Goal: Task Accomplishment & Management: Use online tool/utility

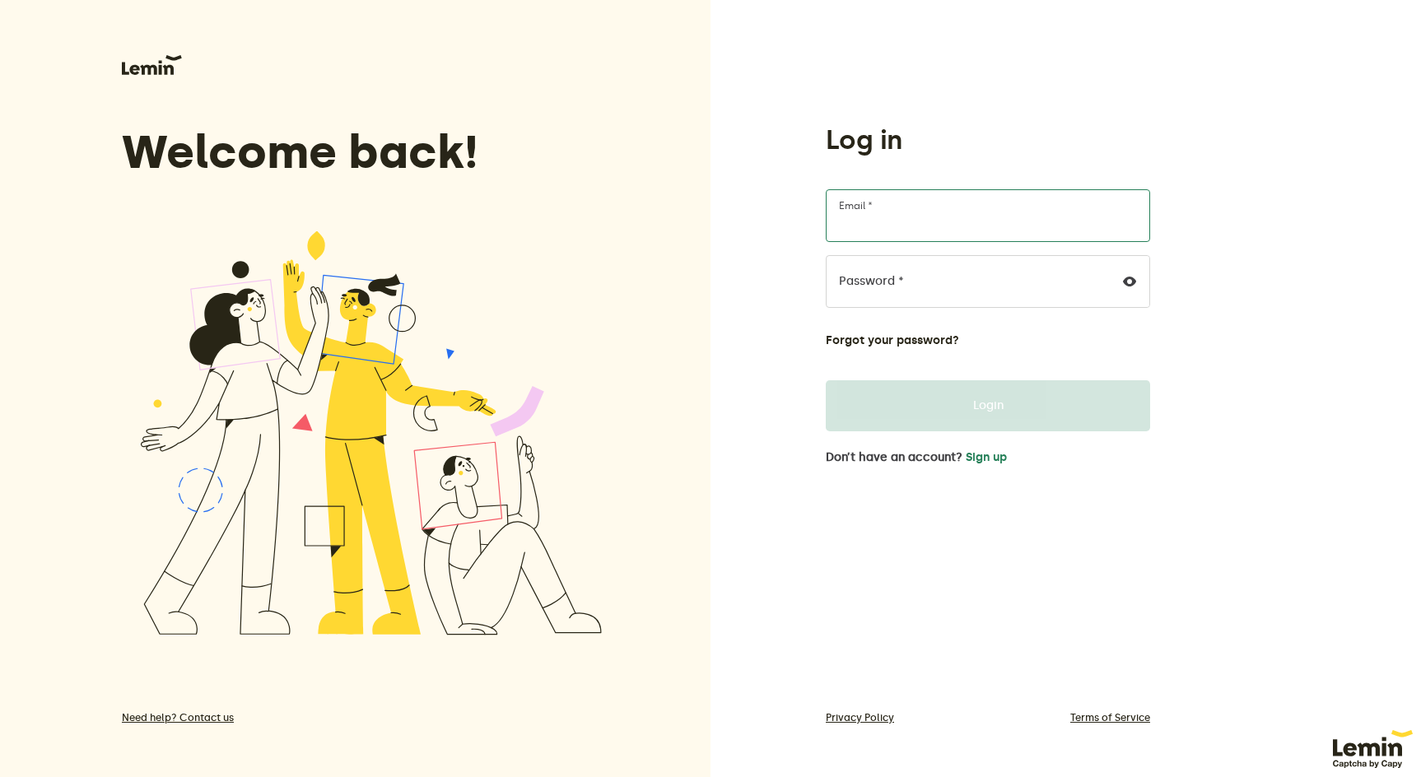
click at [928, 222] on input "Email *" at bounding box center [988, 215] width 324 height 53
click at [1001, 458] on button "Sign up" at bounding box center [986, 457] width 41 height 13
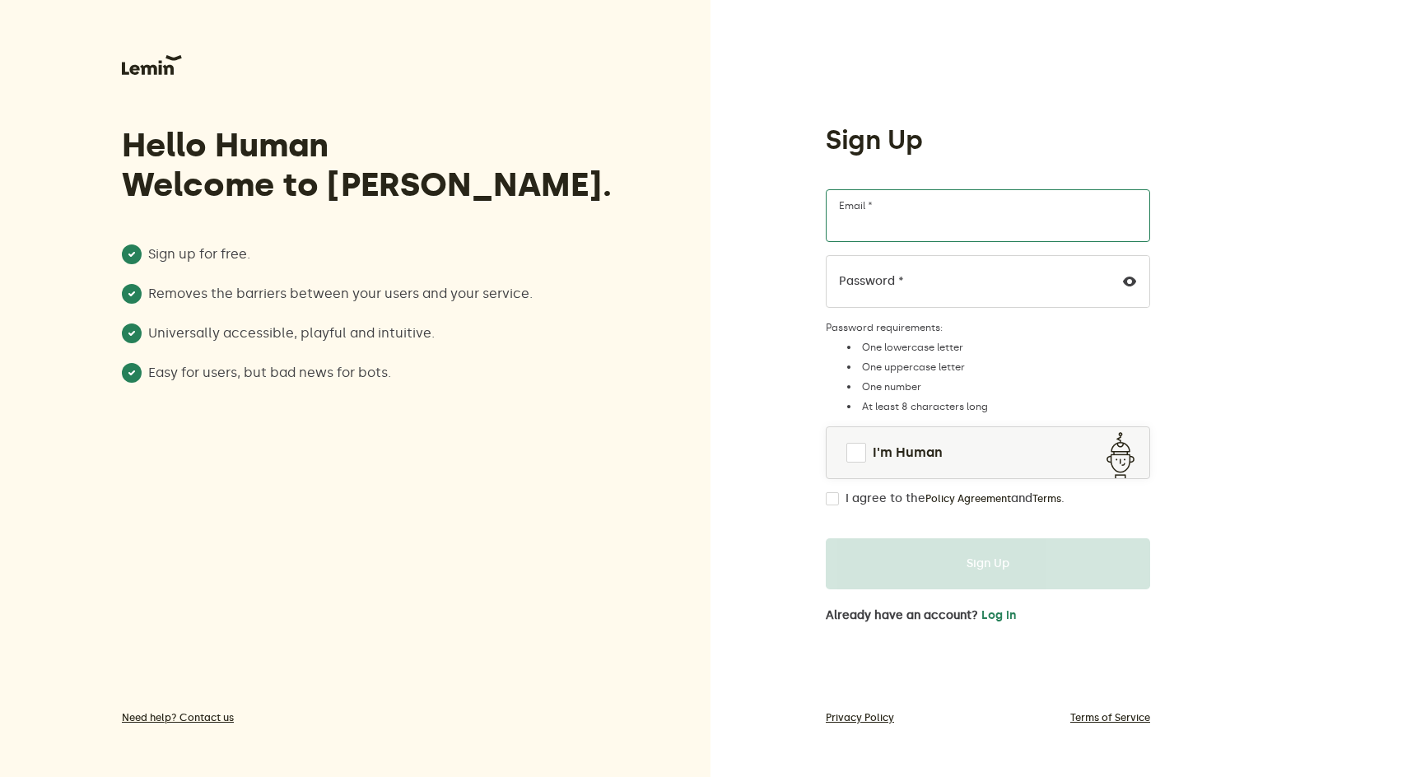
click at [929, 230] on input "Email *" at bounding box center [988, 215] width 324 height 53
type input "[PERSON_NAME][EMAIL_ADDRESS][DOMAIN_NAME]"
click at [856, 454] on span at bounding box center [856, 453] width 20 height 20
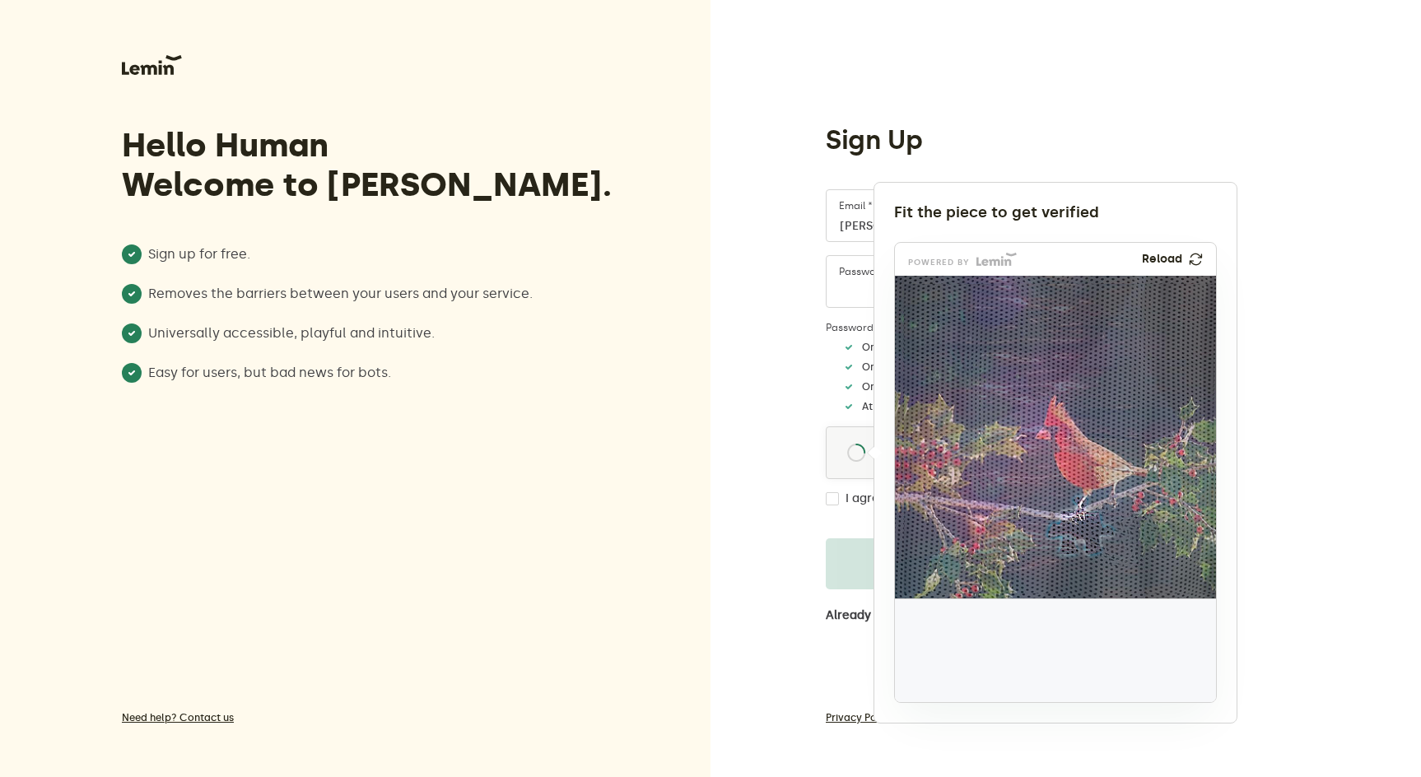
drag, startPoint x: 934, startPoint y: 664, endPoint x: 1067, endPoint y: 543, distance: 180.6
click at [1067, 543] on img at bounding box center [972, 634] width 533 height 323
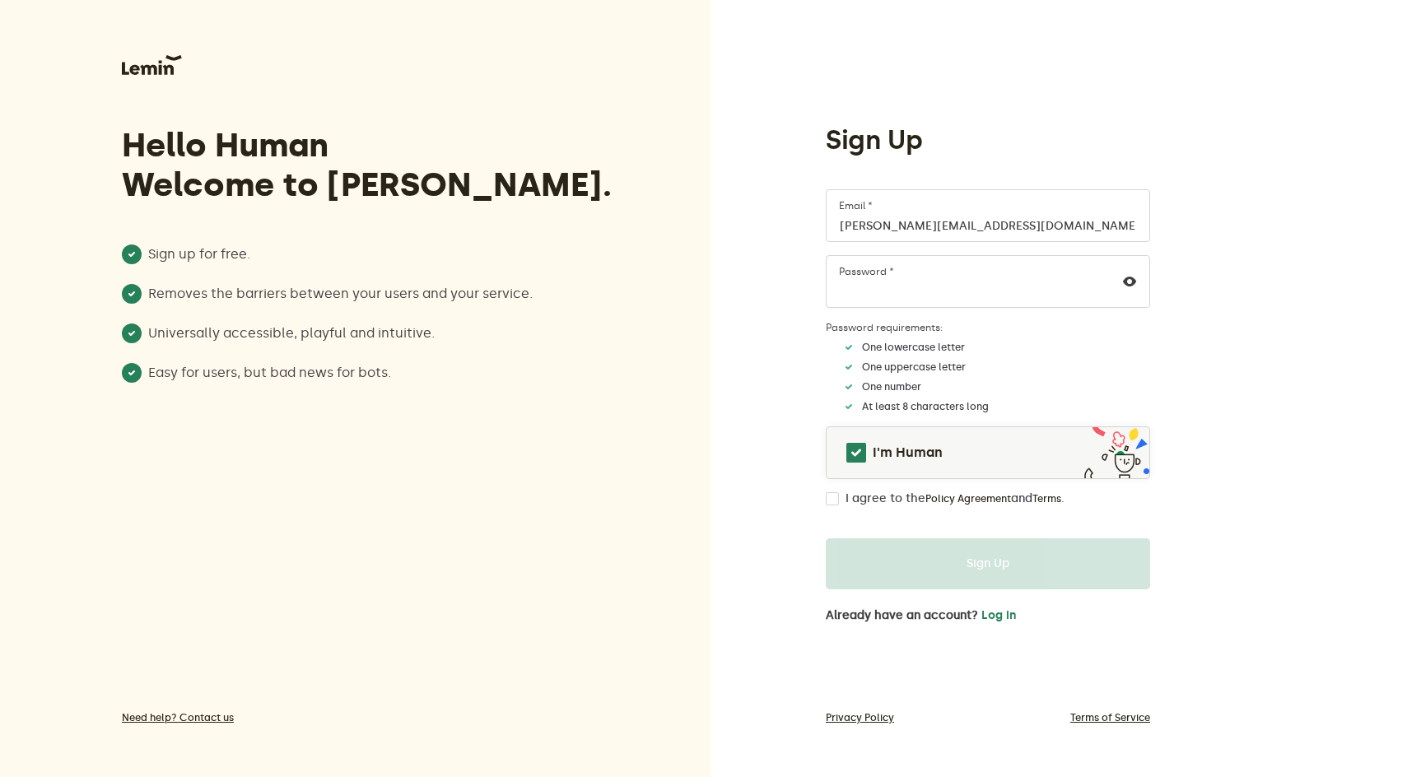
click at [845, 505] on form "[PERSON_NAME][EMAIL_ADDRESS][DOMAIN_NAME] Email * Password * Password requireme…" at bounding box center [988, 389] width 324 height 400
click at [831, 498] on input "I agree to the Policy Agreement and Terms ." at bounding box center [832, 498] width 13 height 13
checkbox input "true"
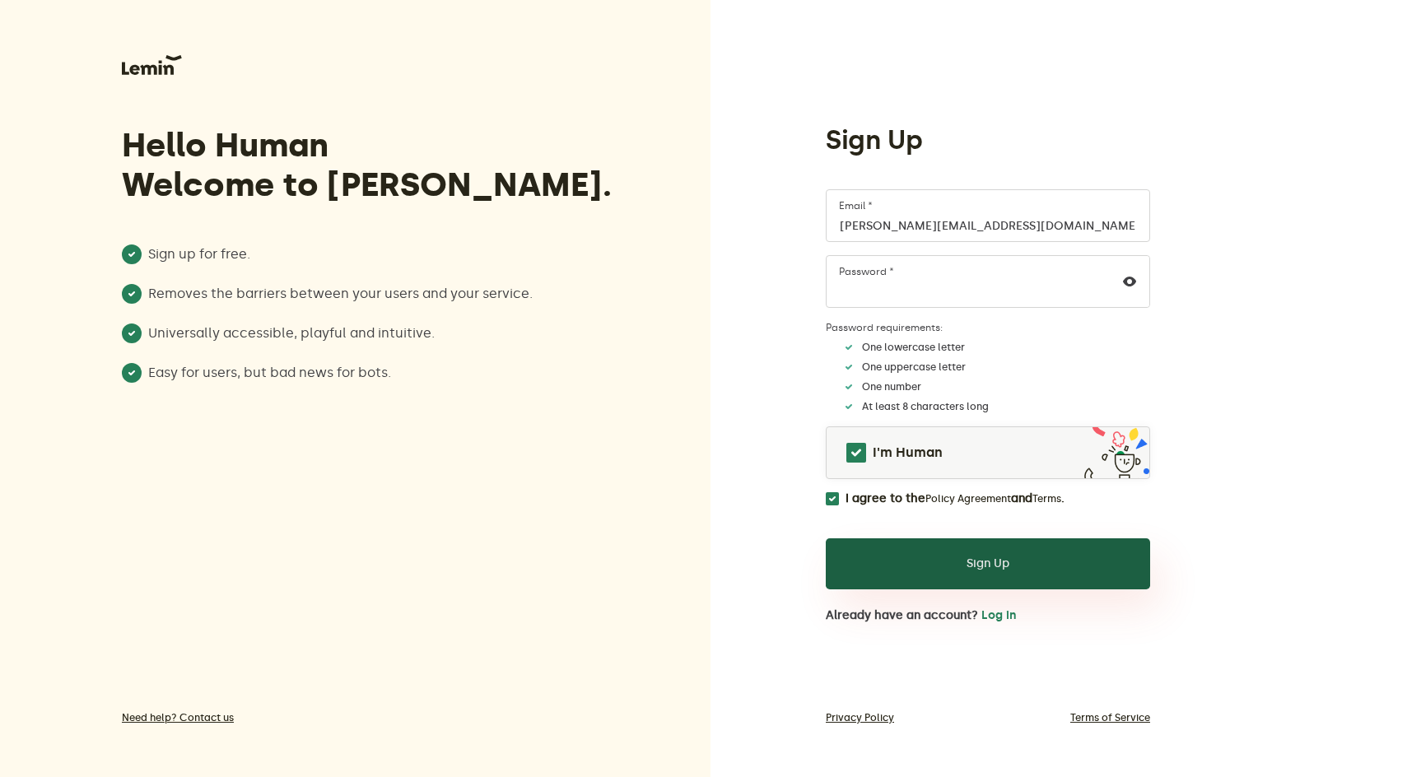
click at [892, 571] on button "Sign Up" at bounding box center [988, 563] width 324 height 51
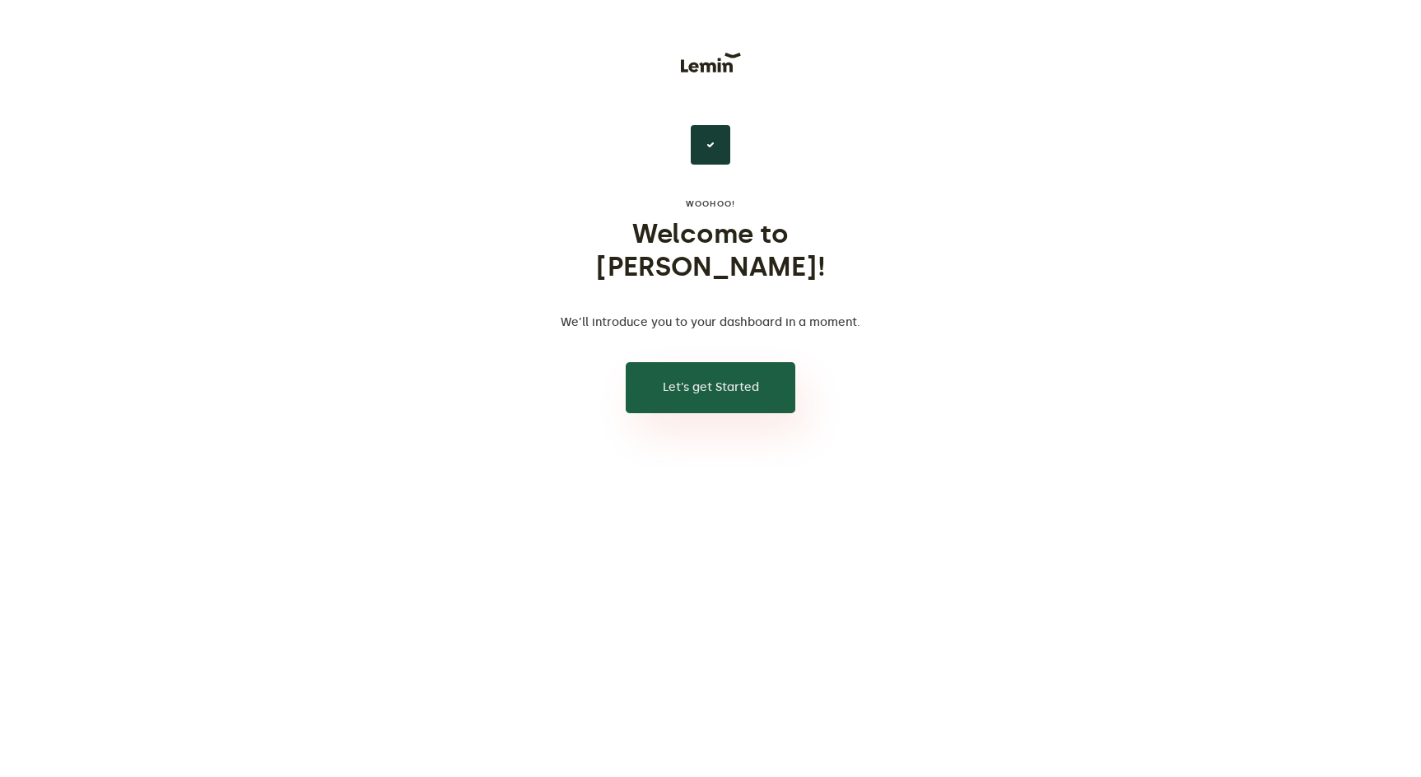
click at [743, 362] on button "Let’s get Started" at bounding box center [711, 387] width 170 height 51
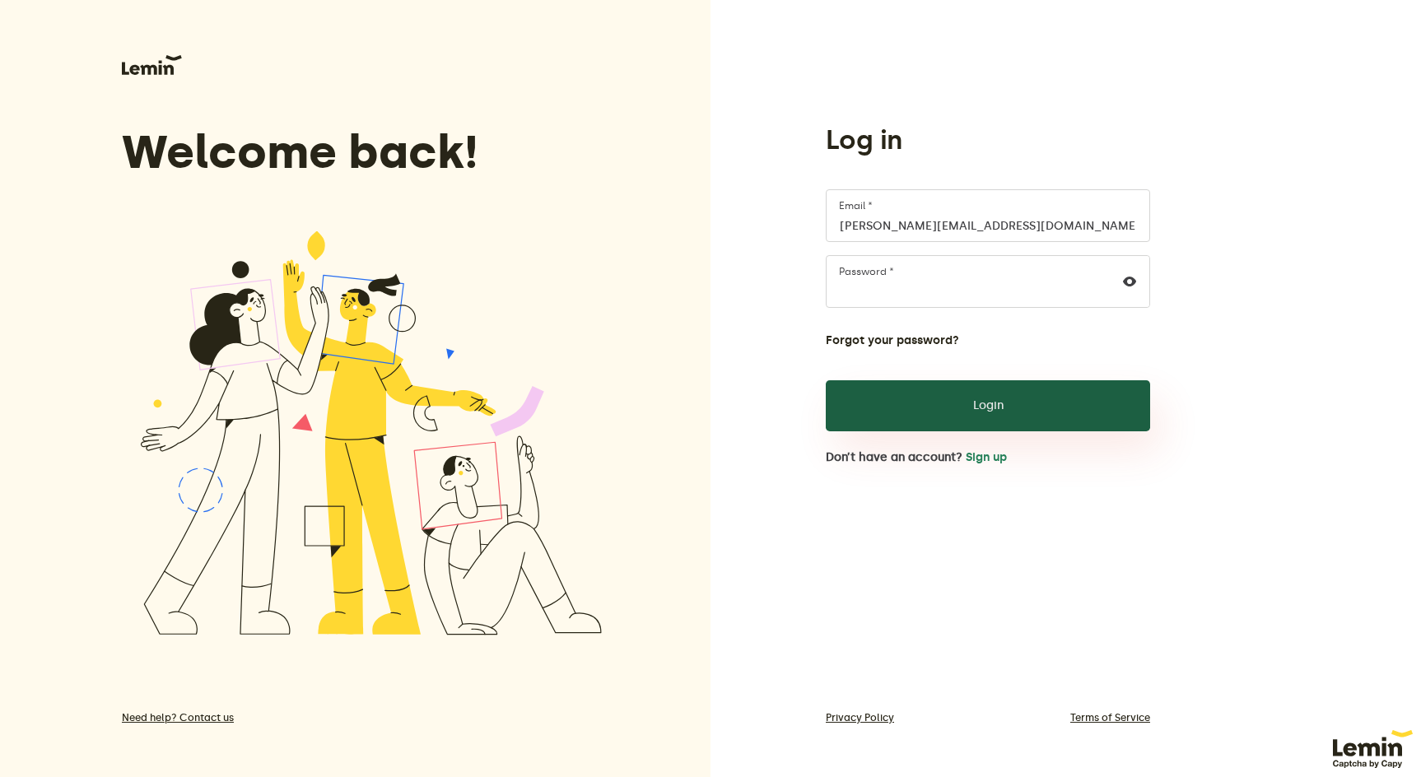
click at [905, 422] on button "Login" at bounding box center [988, 405] width 324 height 51
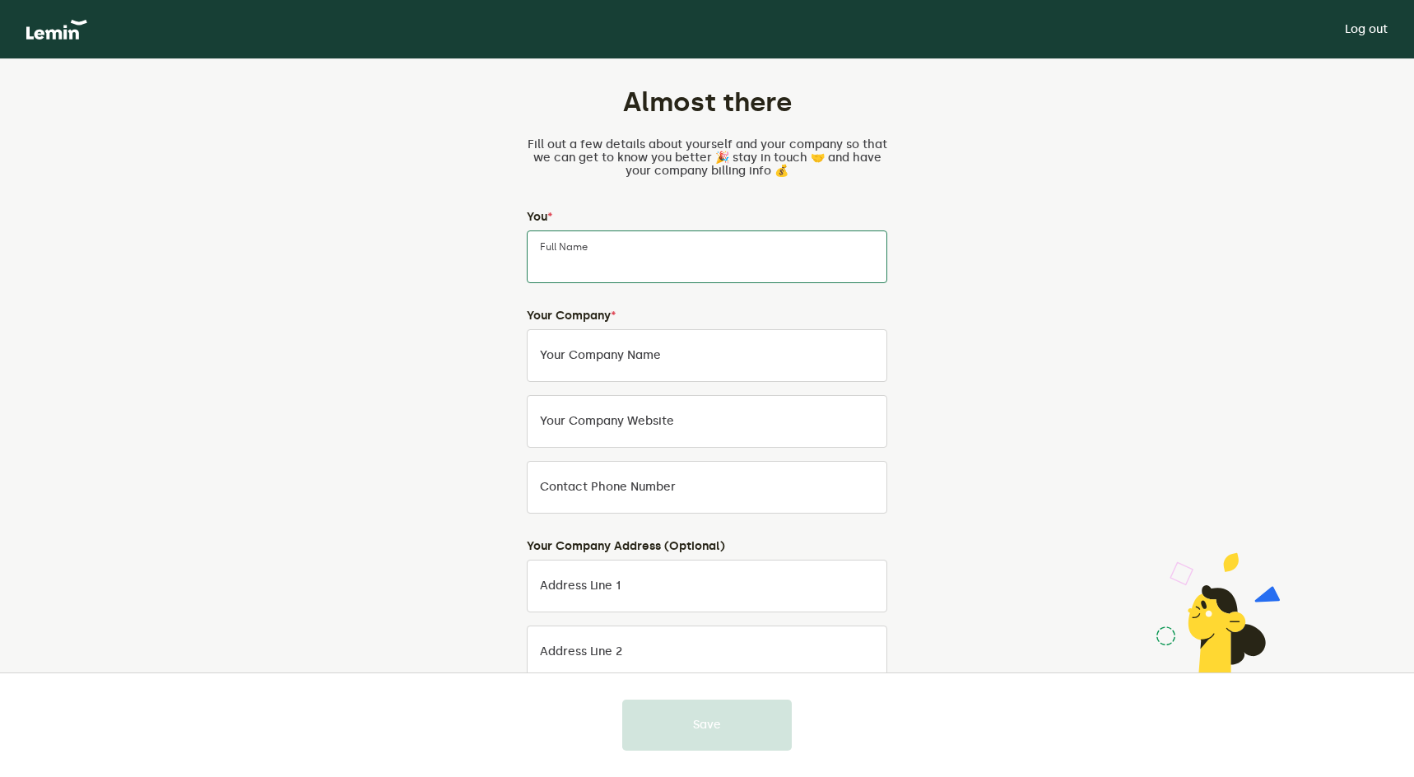
click at [735, 257] on input "Full Name" at bounding box center [707, 257] width 361 height 53
type input "Tim Obert"
type input "3730 Hibiscus Circle"
type input "Carlsbad"
type input "California"
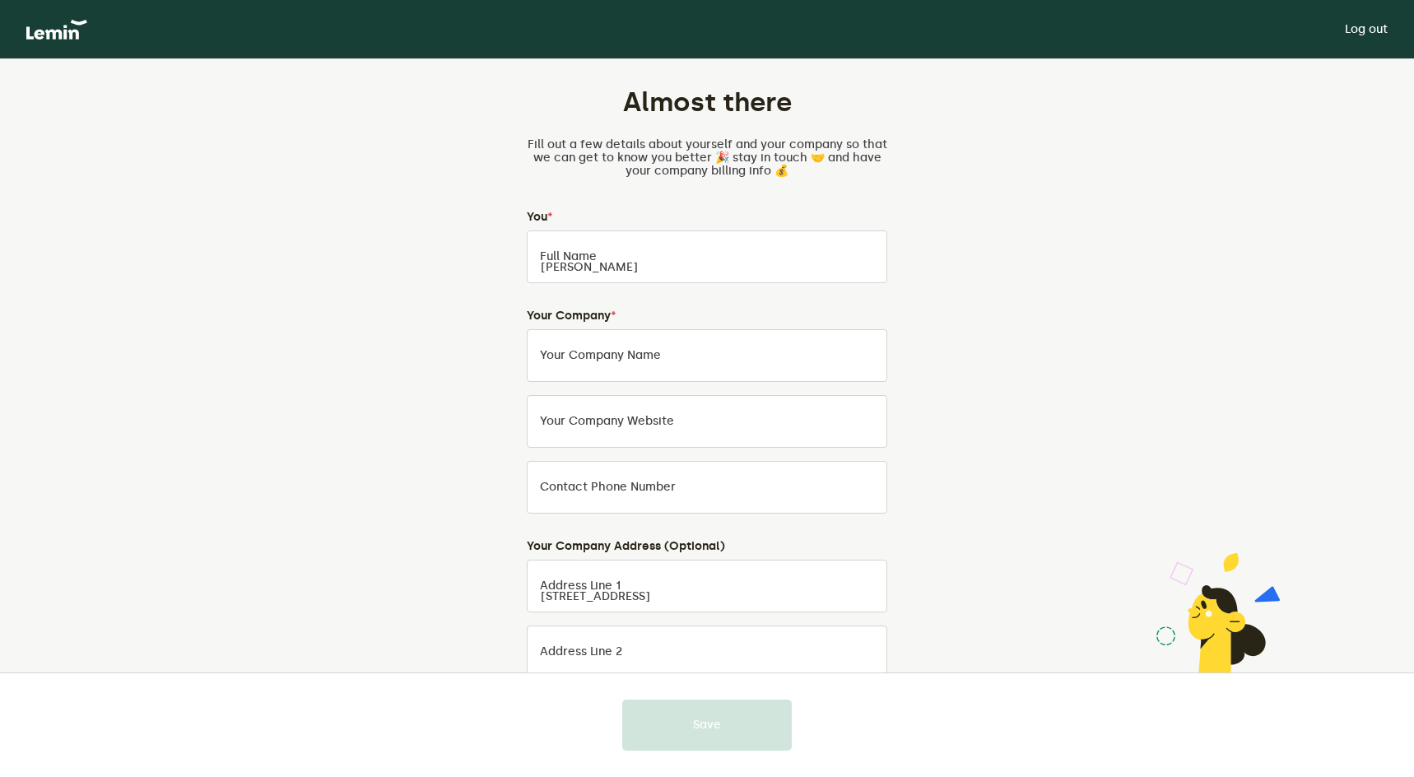
type input "92008"
click at [660, 361] on label "Your Company Name" at bounding box center [600, 355] width 121 height 13
click at [660, 361] on input "Your Company Name" at bounding box center [707, 355] width 361 height 53
type input "The Epicurean Trader"
type input "theepicureantrader.com"
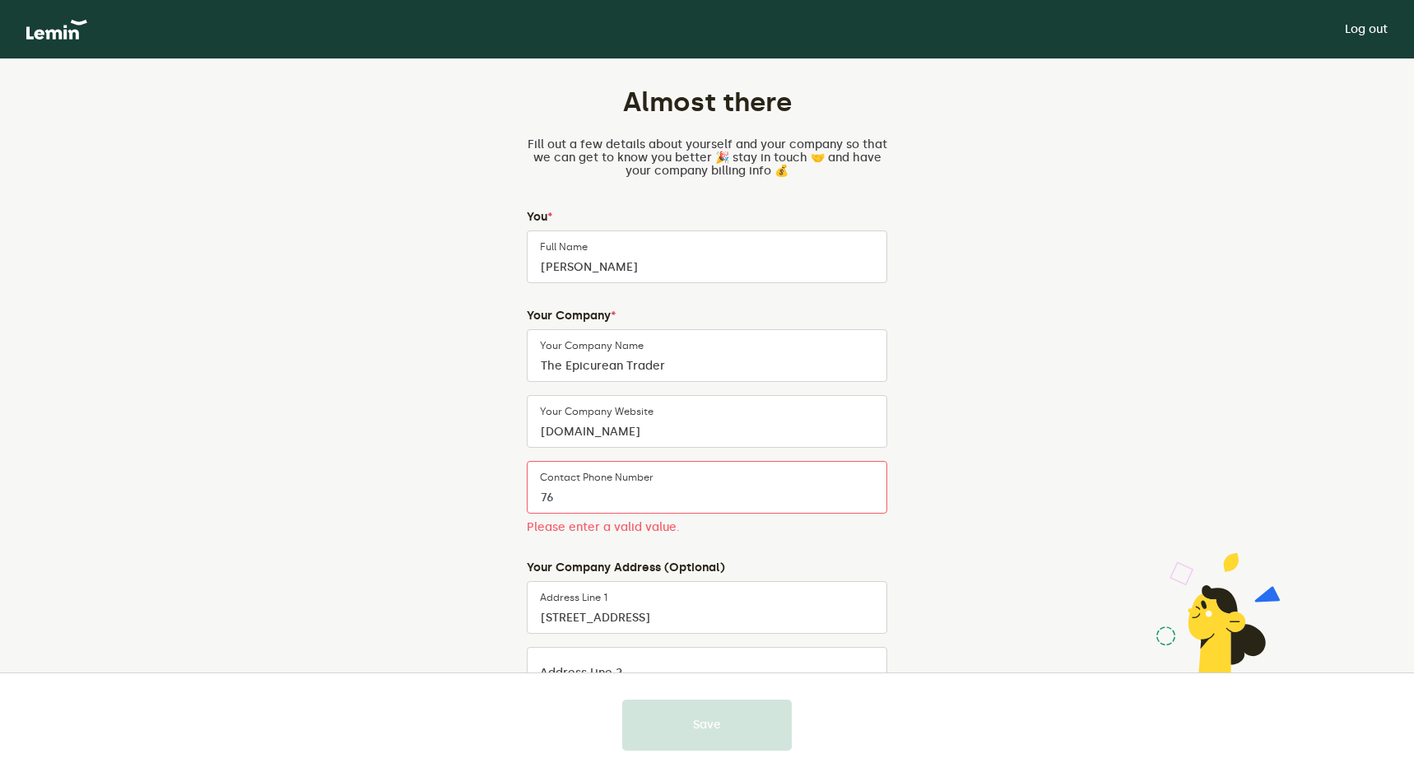
type input "7604702721"
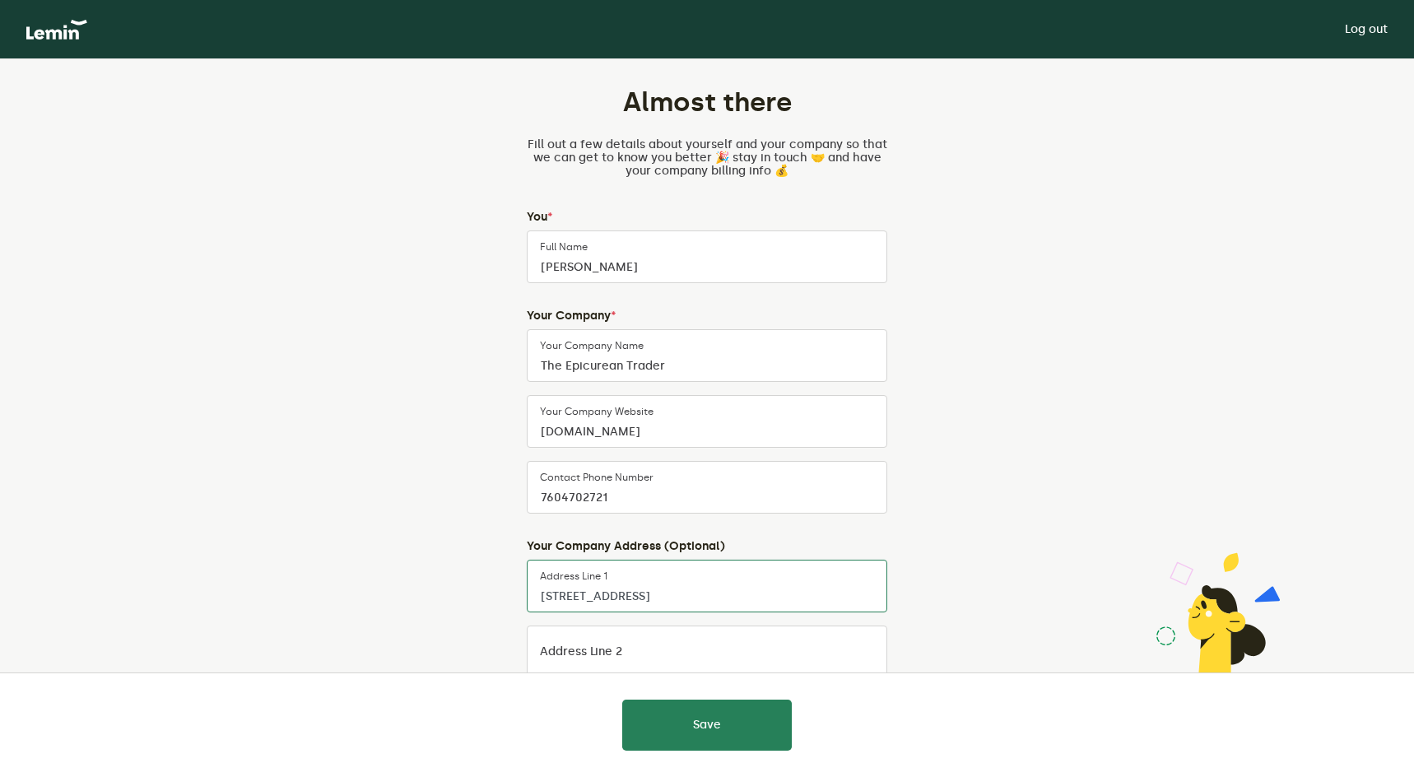
click at [548, 596] on input "3730 Hibiscus Circle" at bounding box center [707, 586] width 361 height 53
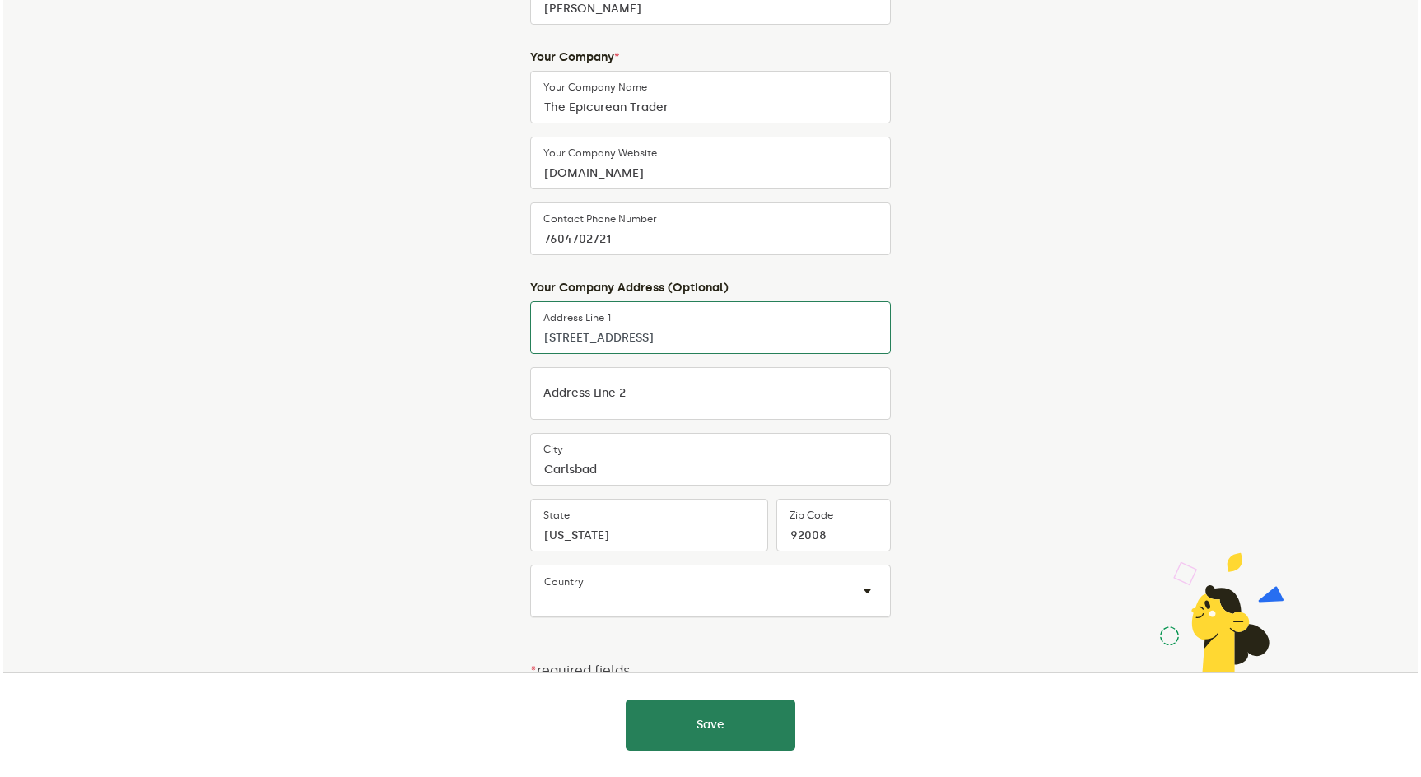
scroll to position [269, 0]
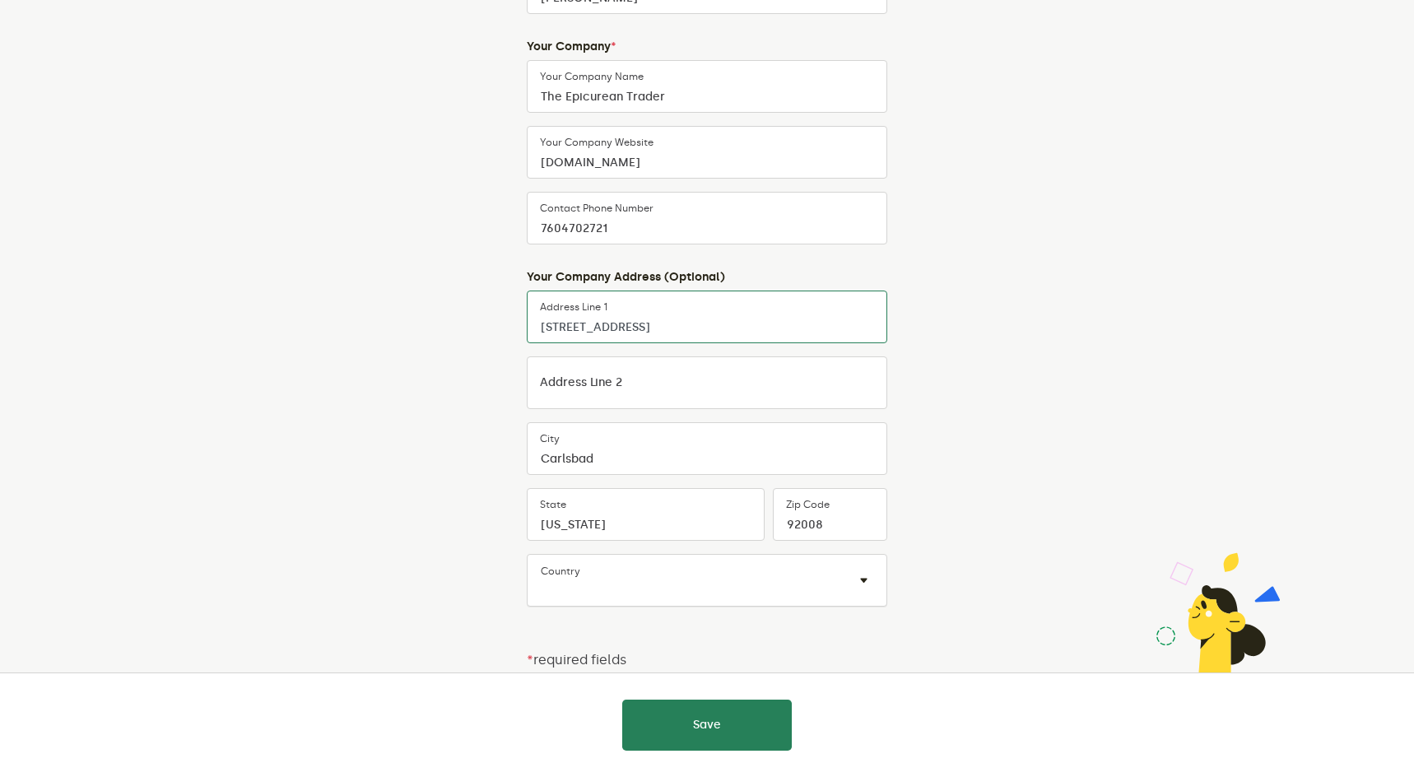
type input "3830 Hibiscus Circle"
click at [596, 580] on input "text" at bounding box center [691, 590] width 300 height 20
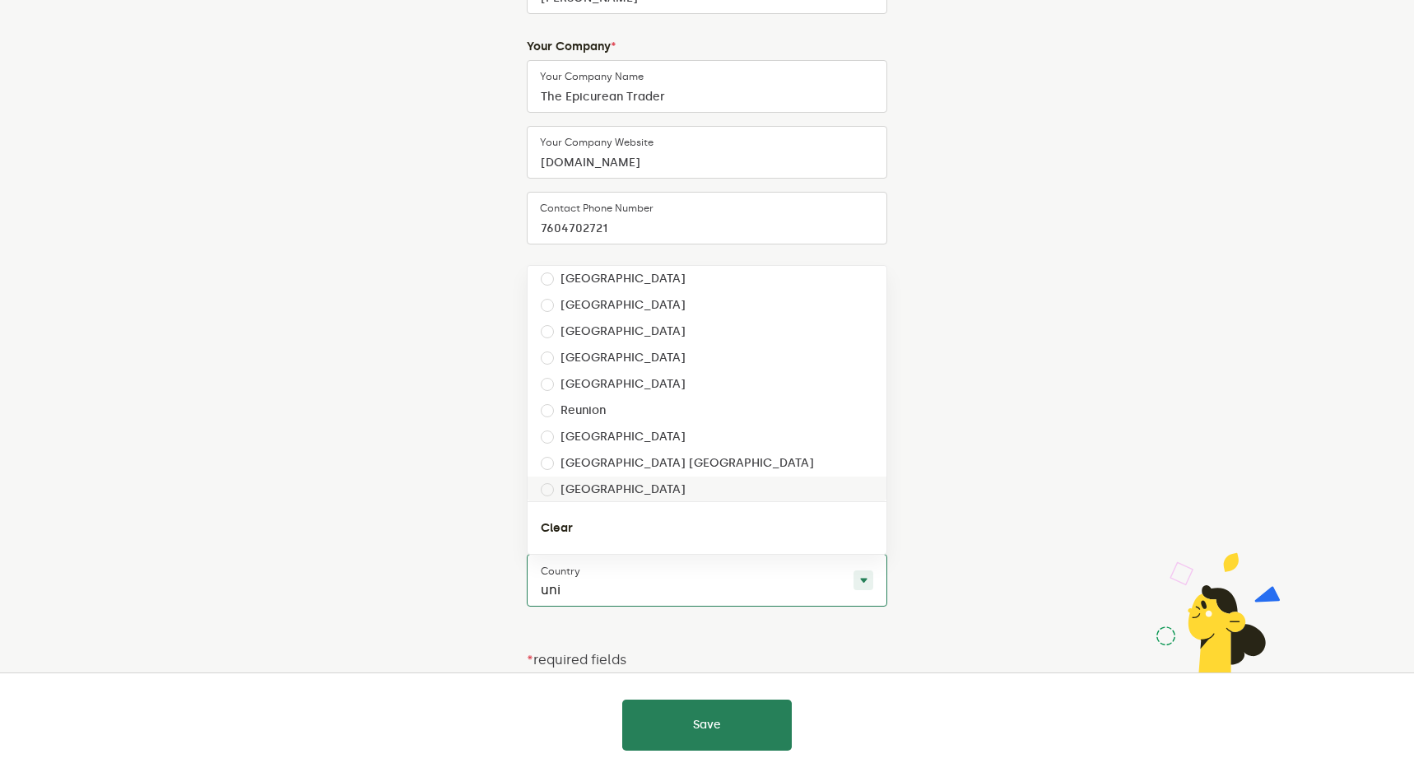
type input "unit"
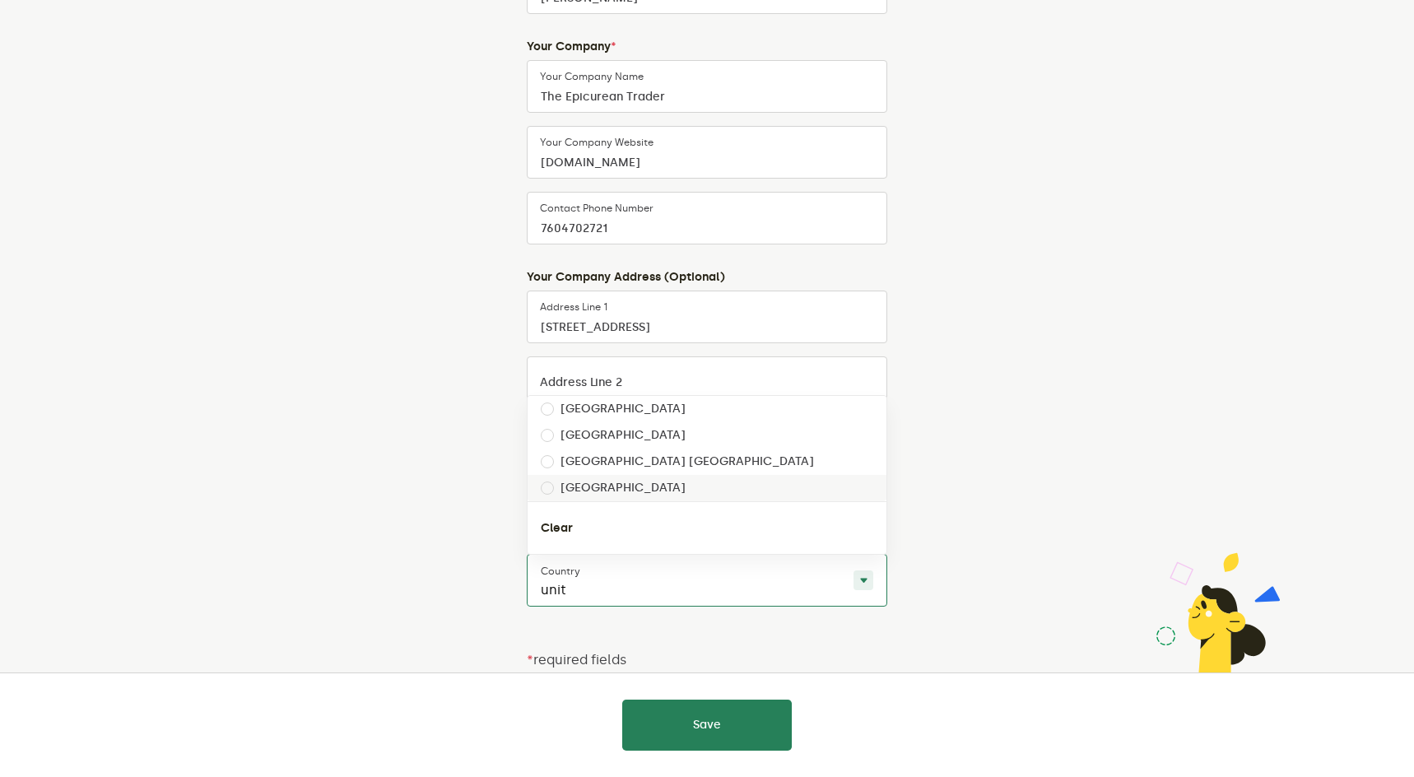
click at [631, 480] on div "United States" at bounding box center [707, 488] width 359 height 26
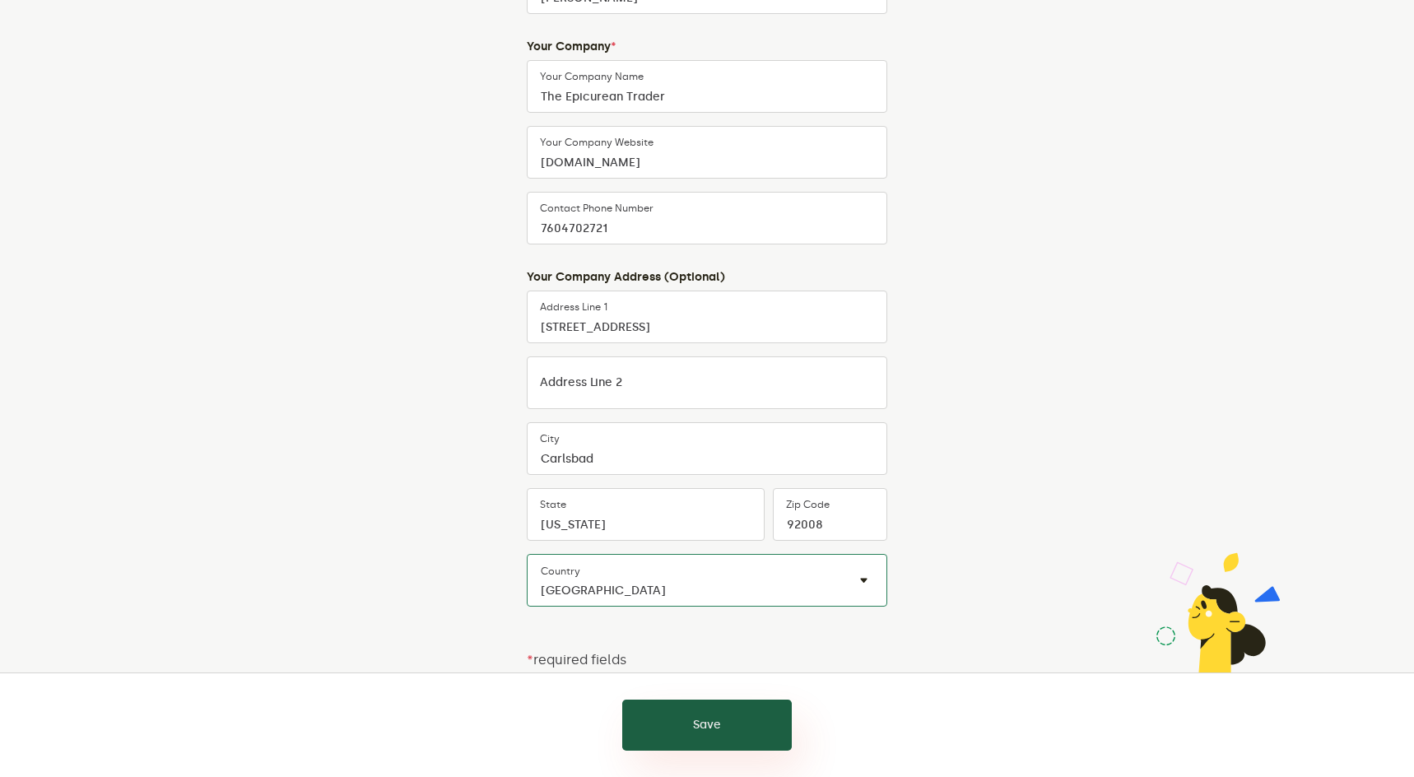
click at [738, 708] on button "Save" at bounding box center [707, 725] width 170 height 51
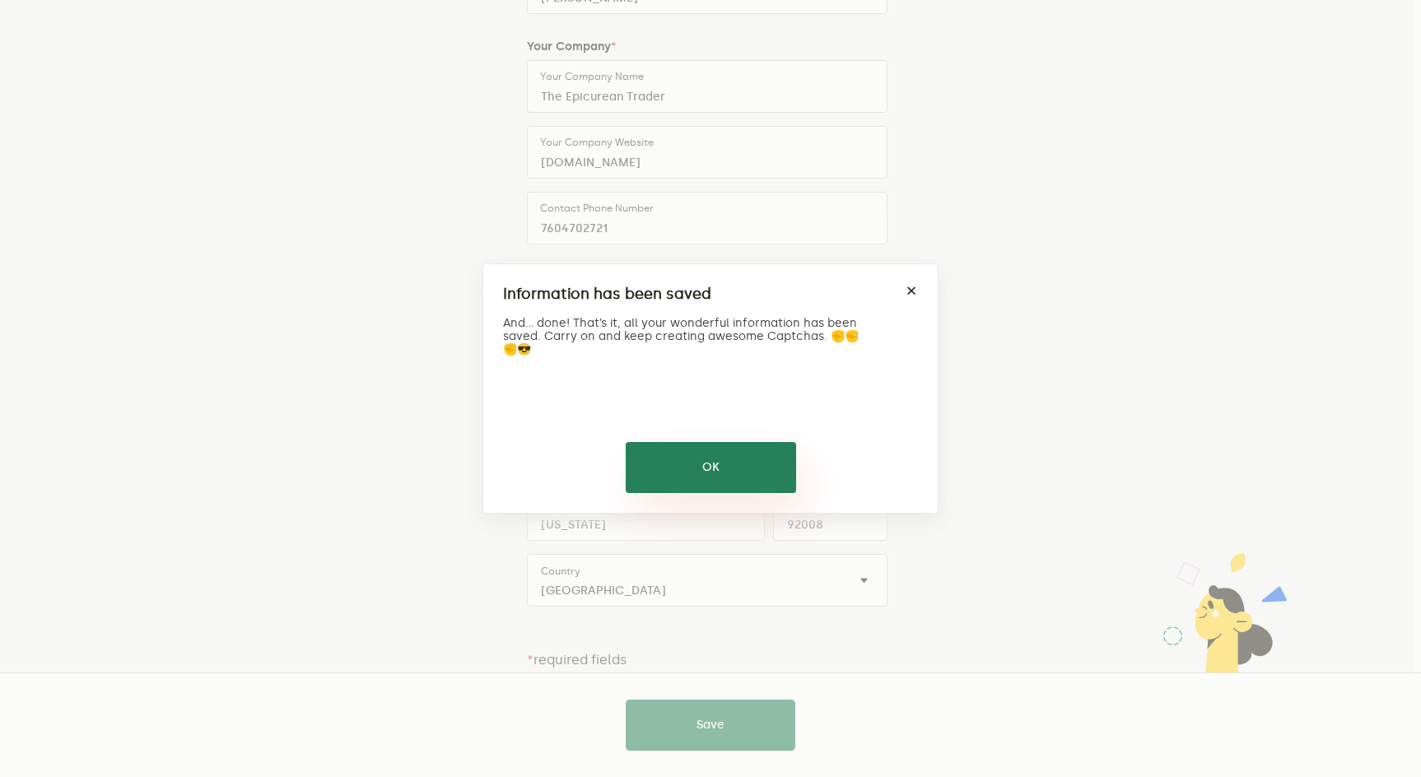
click at [743, 473] on button "OK" at bounding box center [711, 467] width 170 height 51
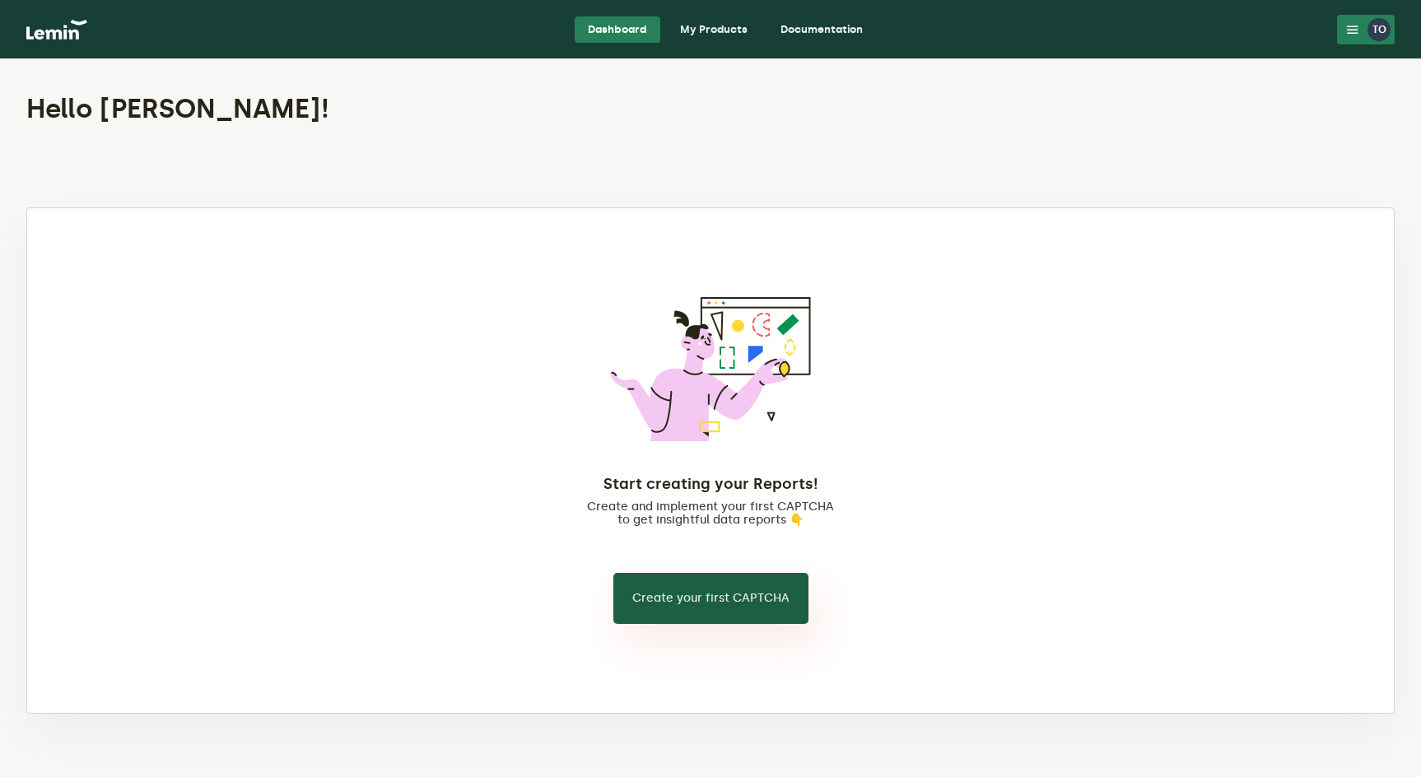
click at [701, 600] on button "Create your first CAPTCHA" at bounding box center [710, 598] width 195 height 51
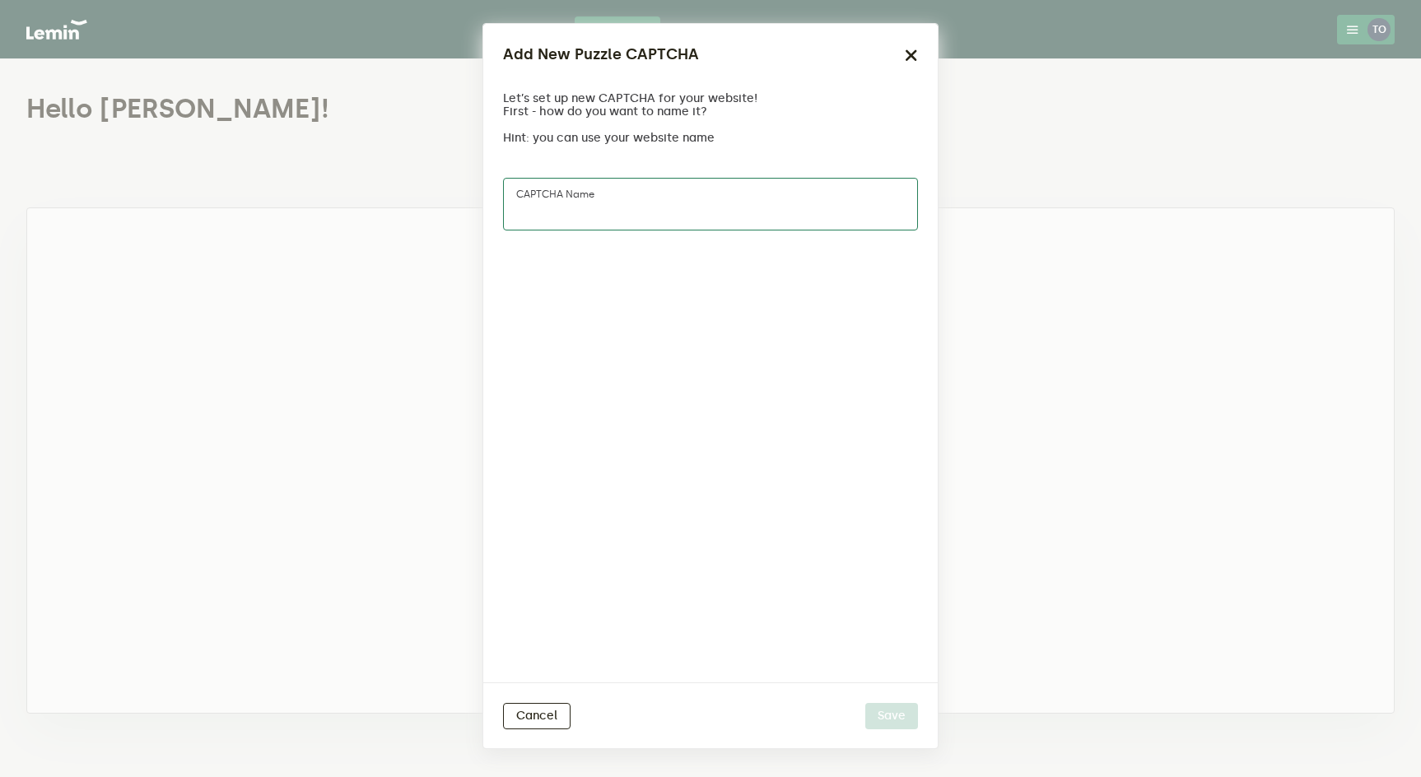
click at [672, 190] on input "CAPTCHA name" at bounding box center [710, 204] width 415 height 53
type input "C"
type input "TET Checkout"
click at [888, 720] on button "Save" at bounding box center [891, 716] width 53 height 26
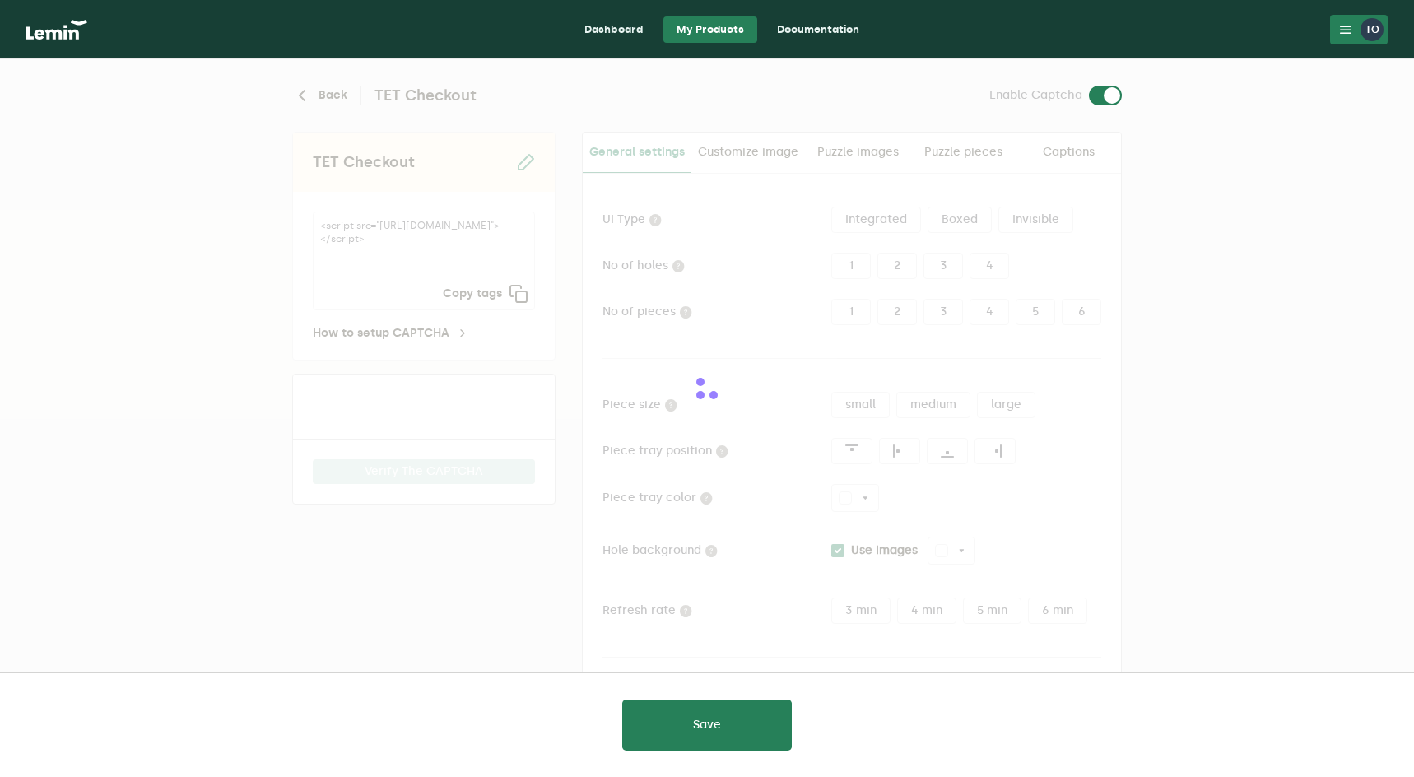
type input "white"
checkbox input "true"
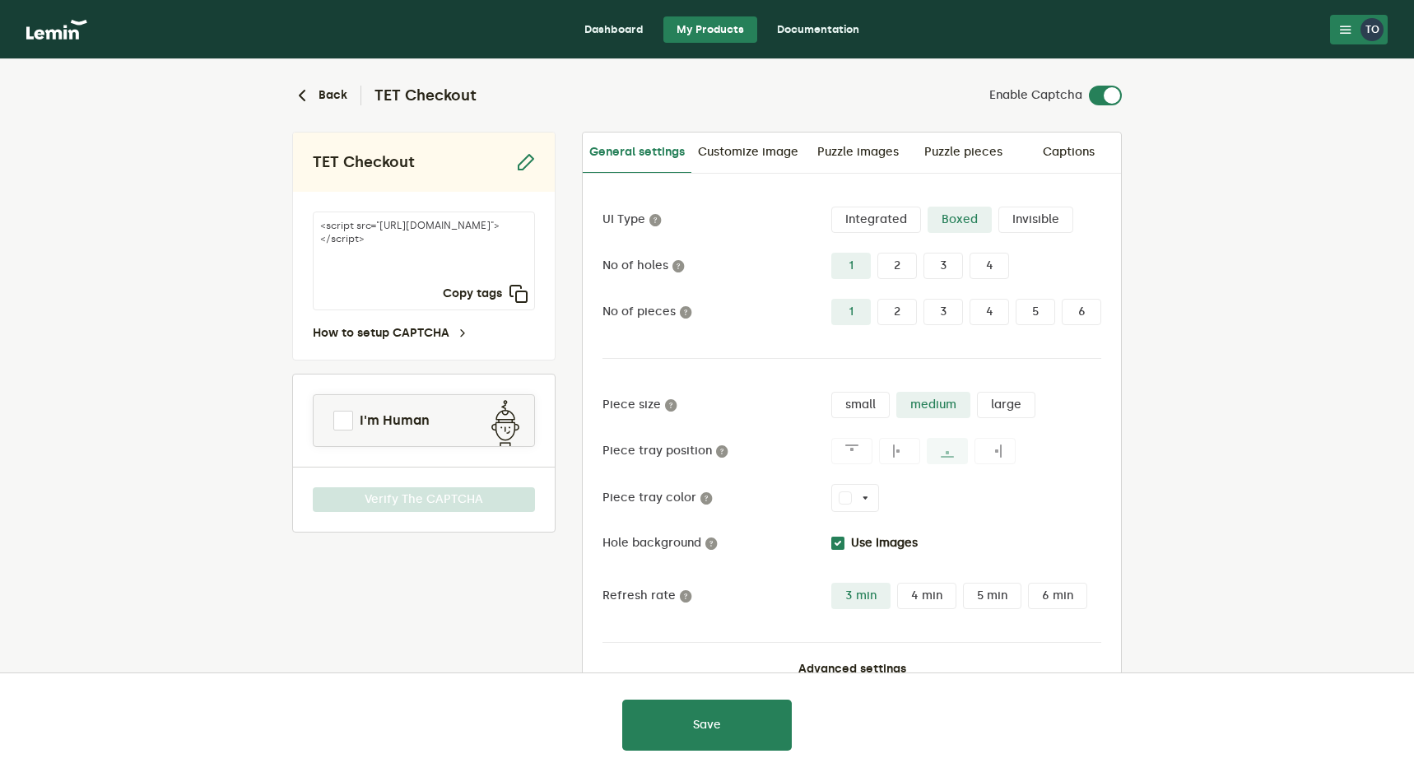
click at [895, 225] on label "Integrated" at bounding box center [876, 220] width 90 height 26
click at [831, 207] on input "Integrated" at bounding box center [831, 207] width 0 height 0
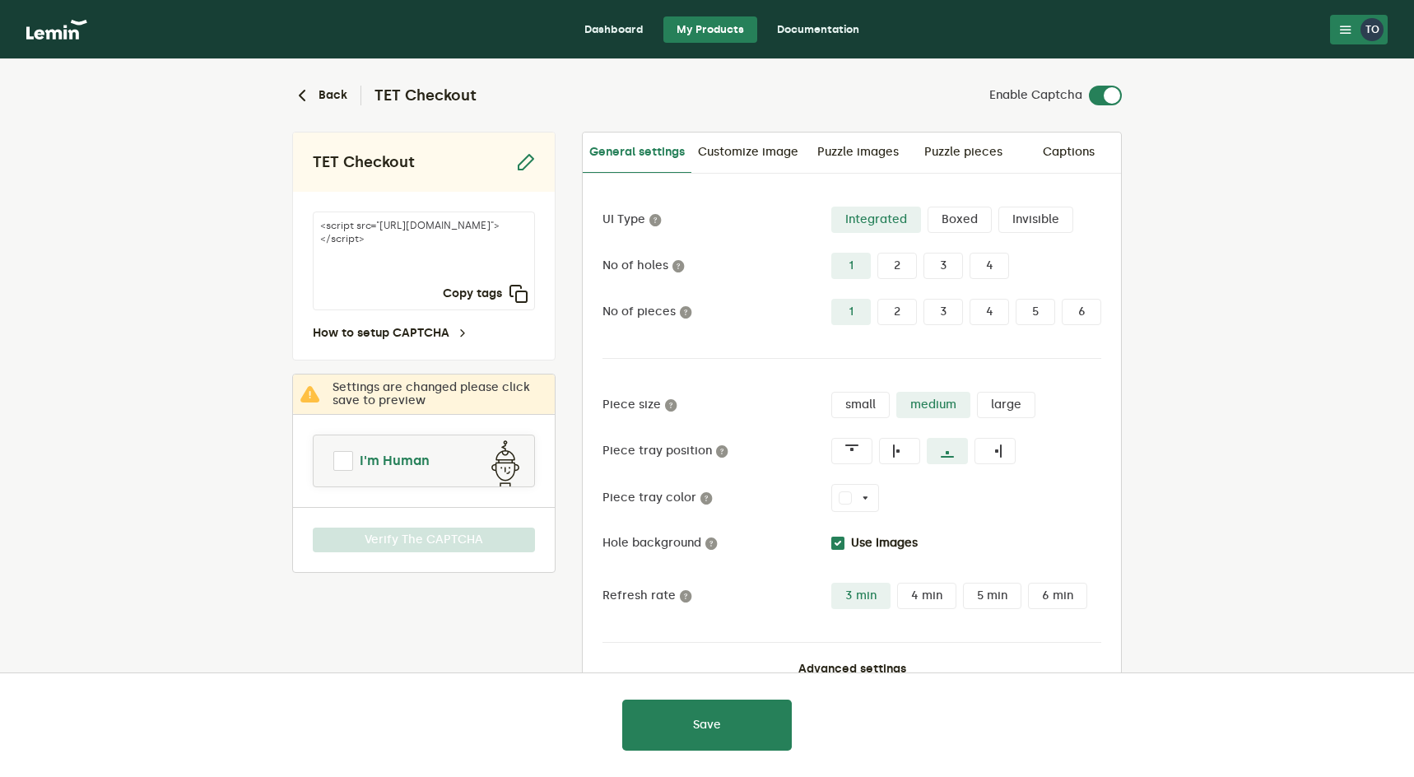
click at [340, 460] on span at bounding box center [343, 461] width 20 height 20
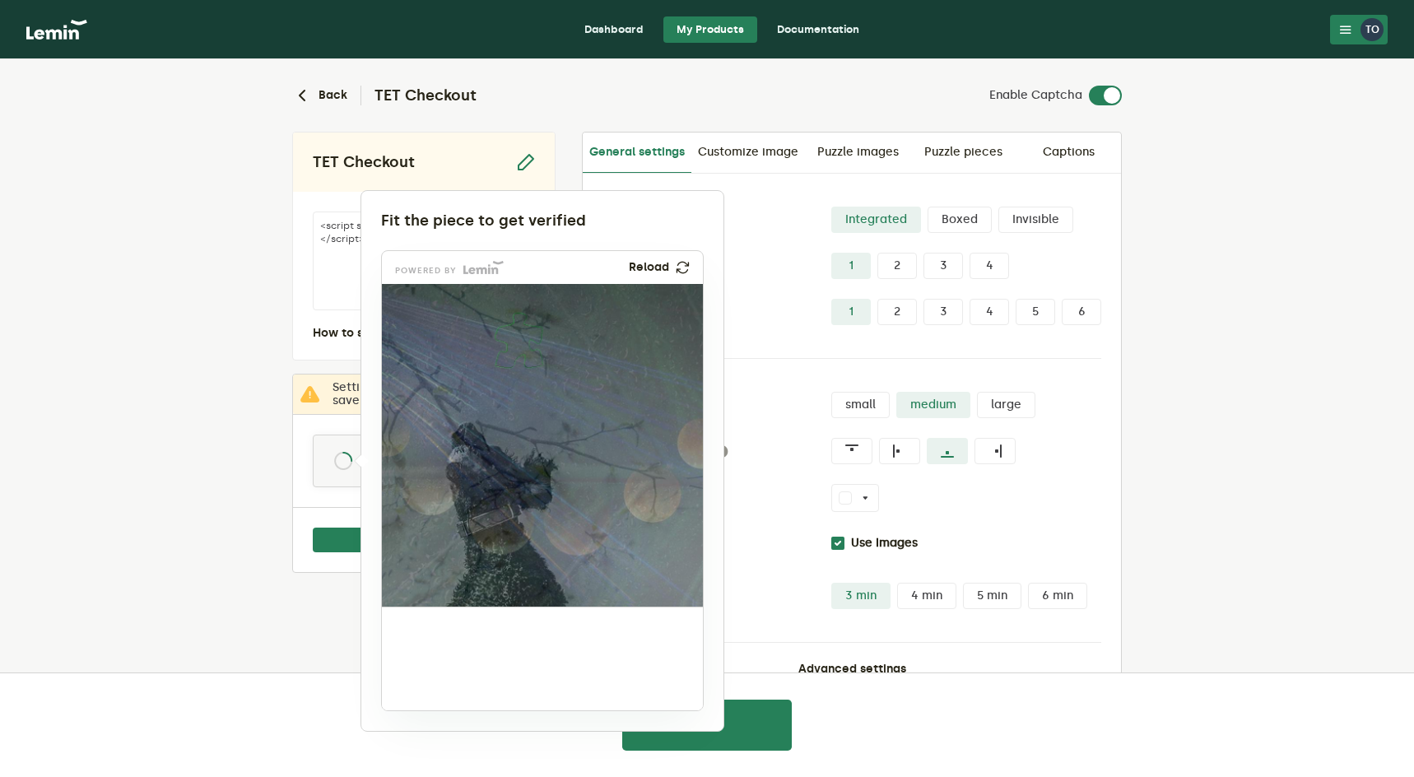
drag, startPoint x: 442, startPoint y: 656, endPoint x: 527, endPoint y: 338, distance: 329.7
click at [527, 338] on img at bounding box center [410, 449] width 533 height 323
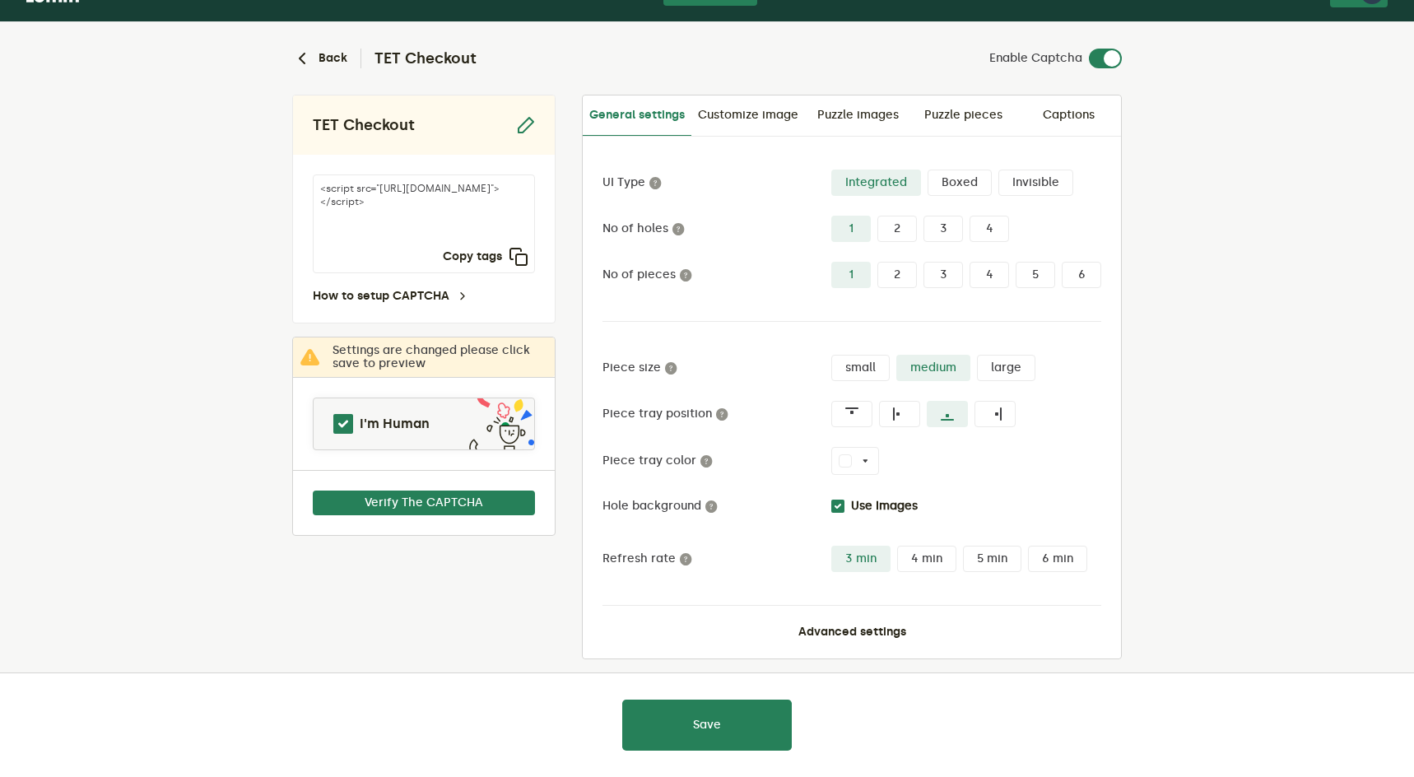
scroll to position [51, 0]
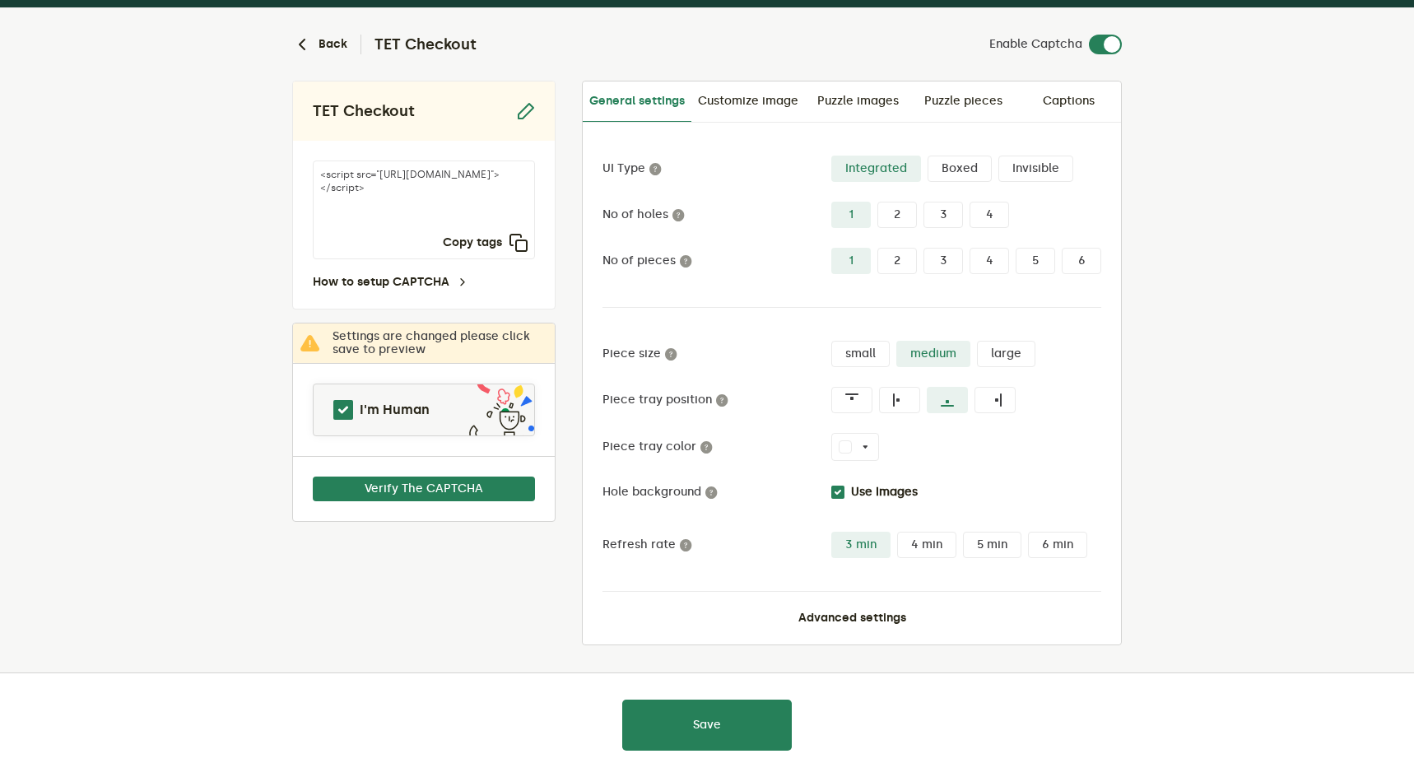
click at [713, 728] on div at bounding box center [707, 388] width 1414 height 777
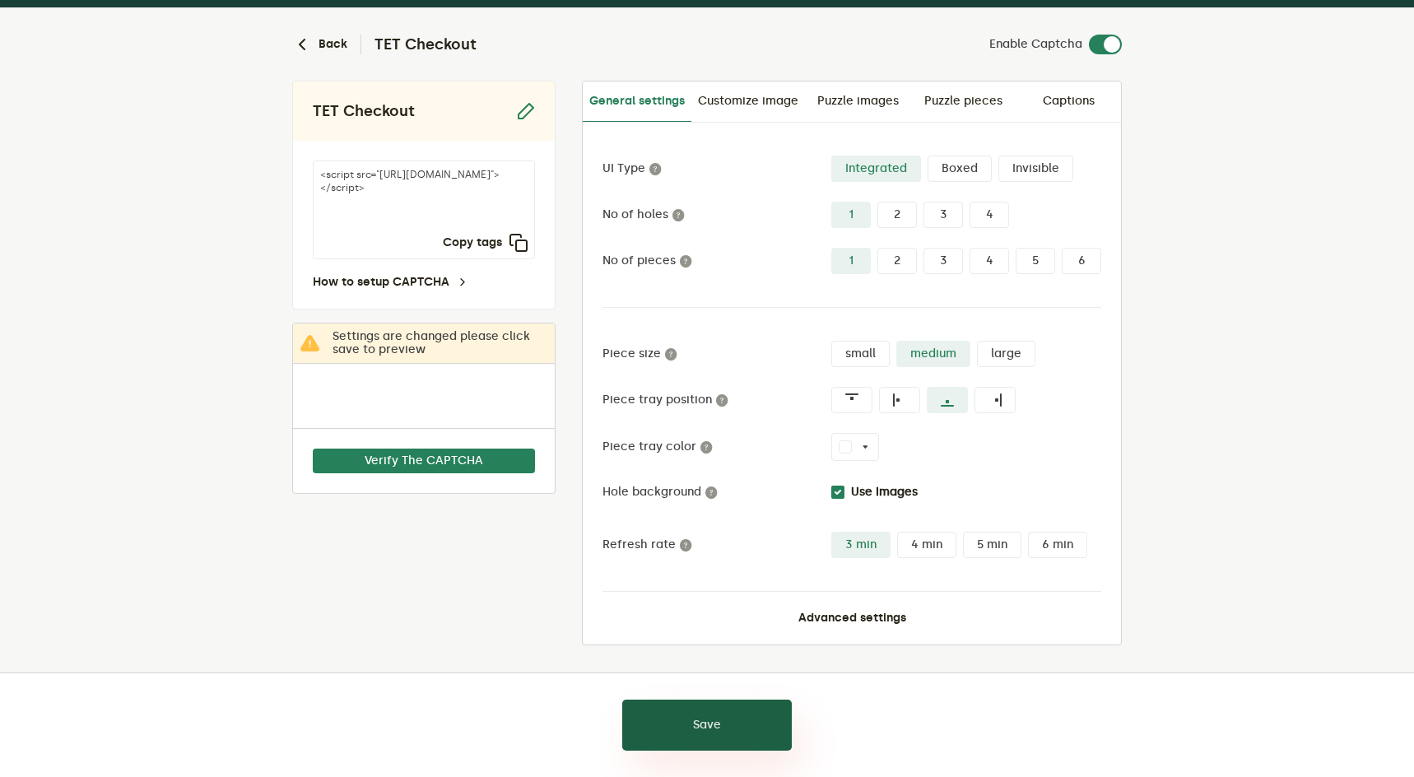
click at [702, 724] on button "Save" at bounding box center [707, 725] width 170 height 51
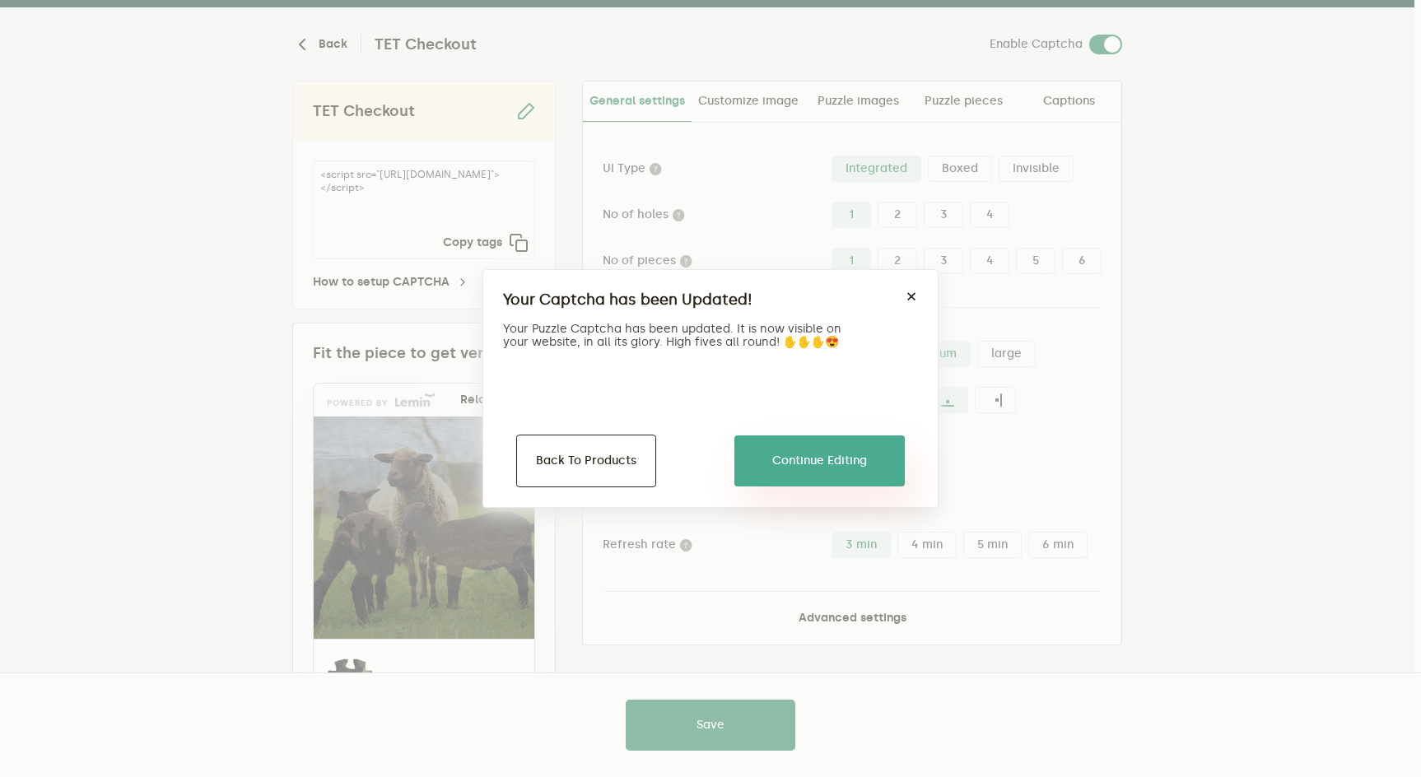
click at [813, 459] on button "Continue Editing" at bounding box center [819, 461] width 170 height 51
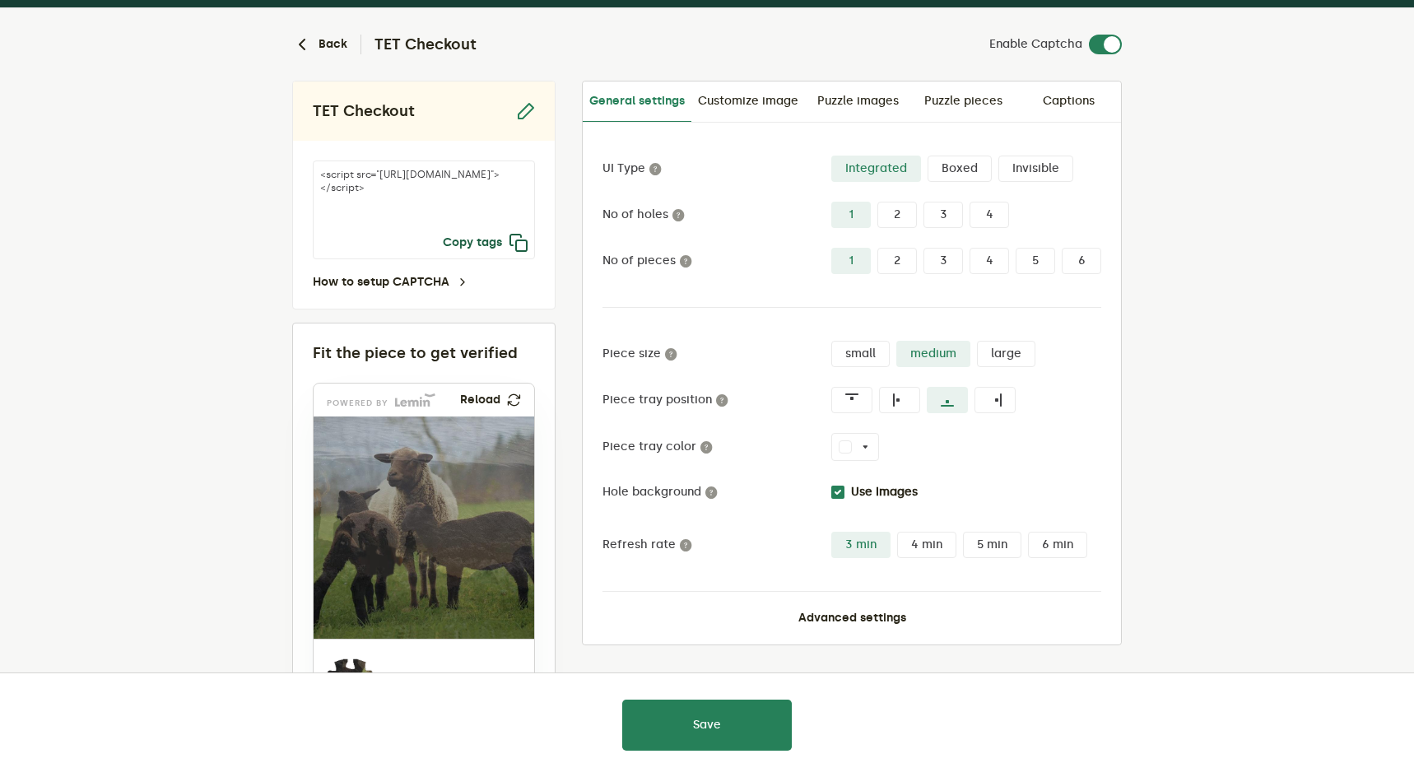
click at [490, 242] on button "Copy tags" at bounding box center [486, 243] width 86 height 20
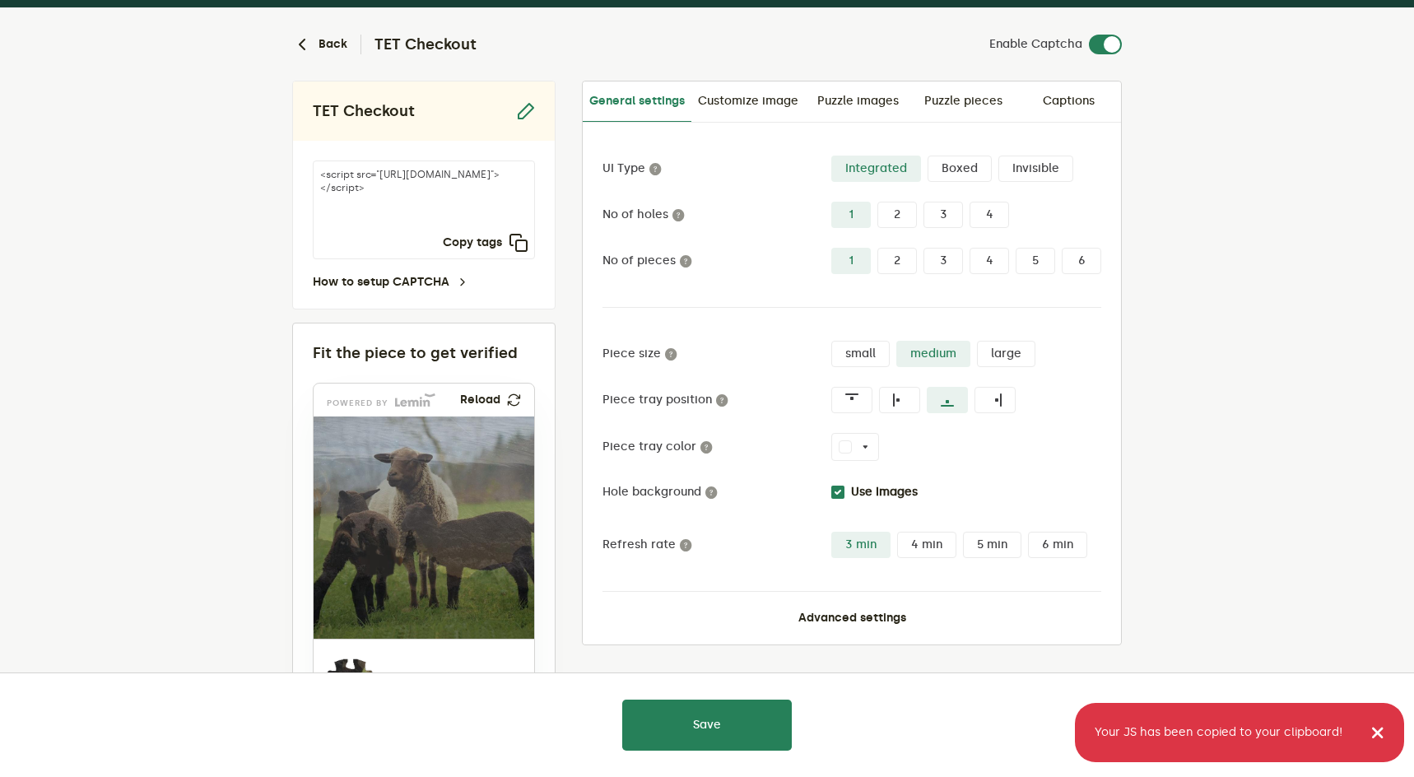
click at [442, 289] on div "<script src="https://api.leminnow.com/captcha/v1/cropped/CROPPED_3966ae4_778034…" at bounding box center [424, 225] width 262 height 168
click at [444, 283] on link "How to setup CAPTCHA" at bounding box center [391, 282] width 156 height 13
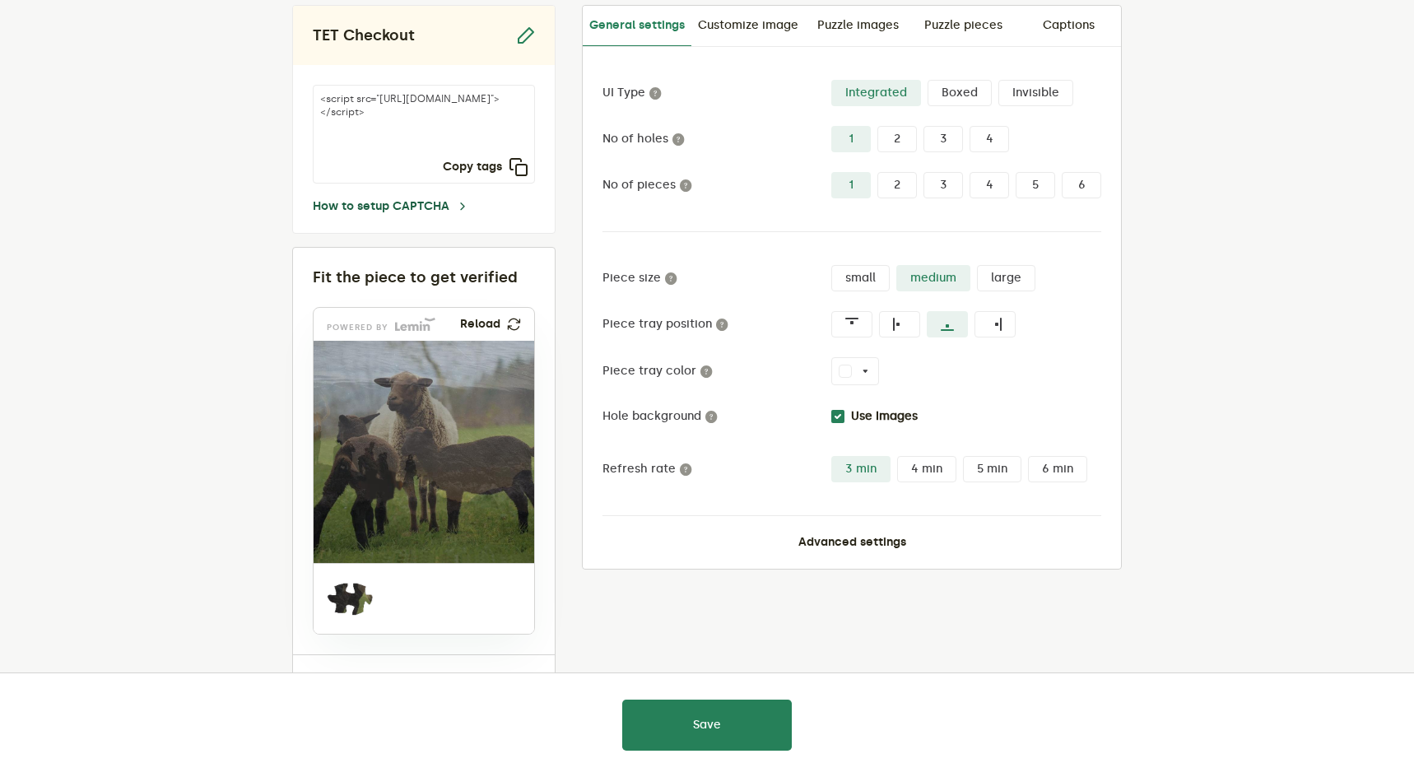
scroll to position [202, 0]
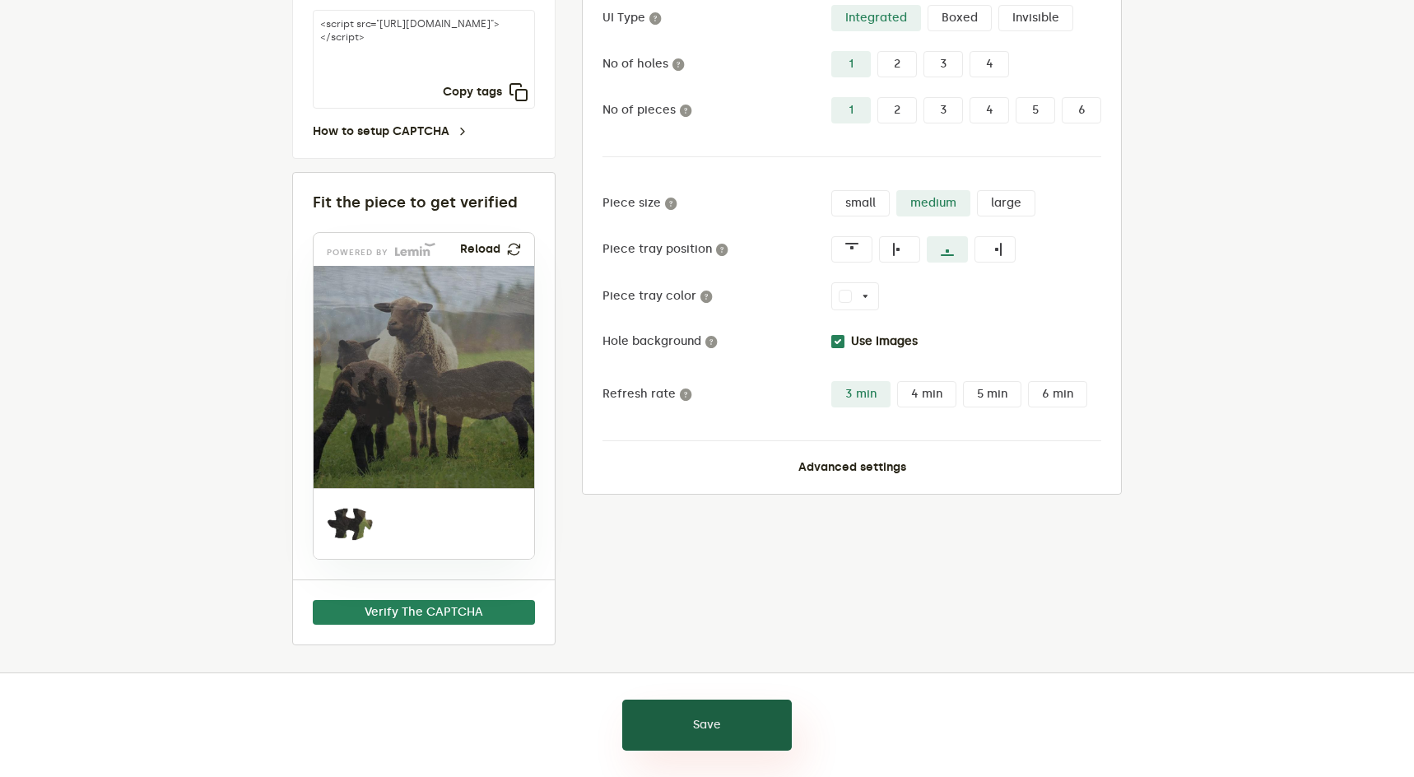
click at [662, 723] on button "Save" at bounding box center [707, 725] width 170 height 51
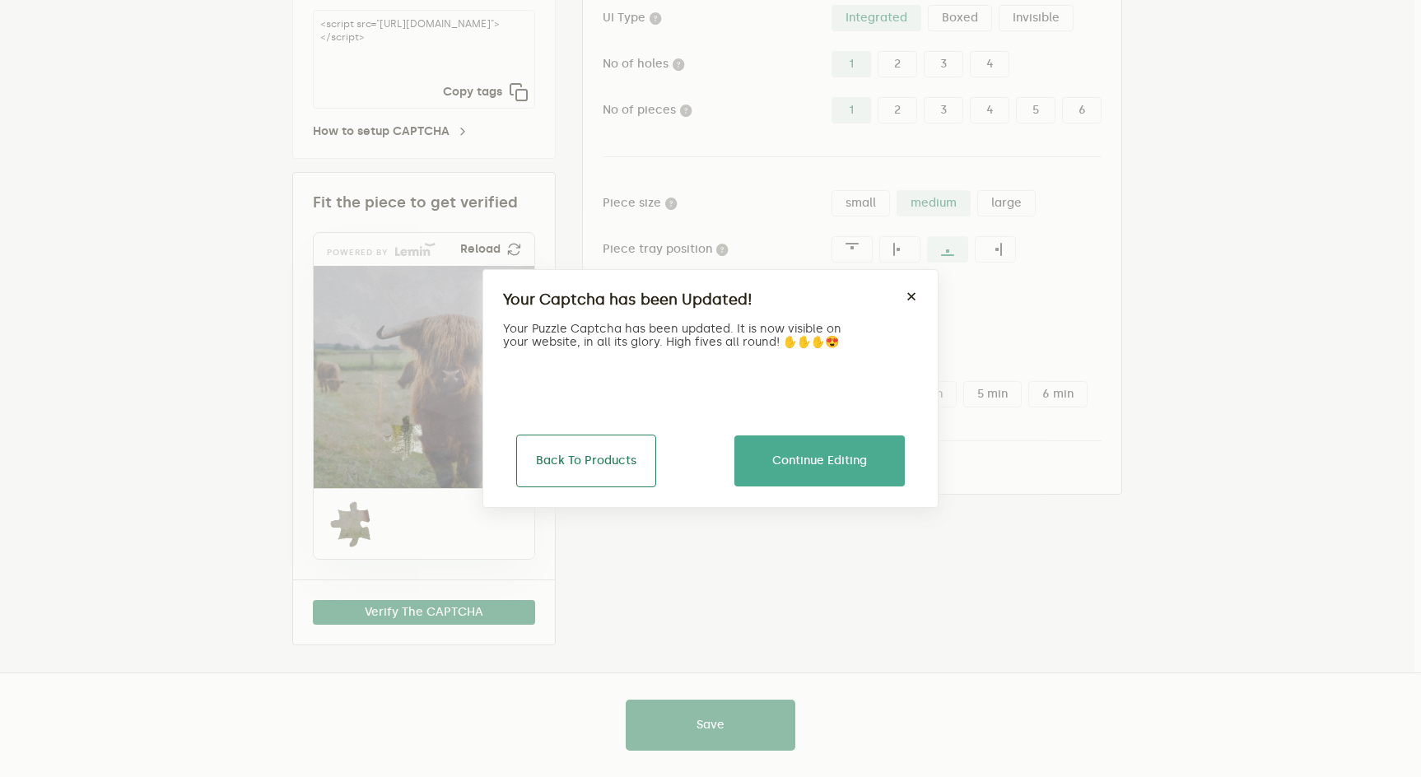
click at [626, 468] on button "Back To Products" at bounding box center [586, 461] width 140 height 53
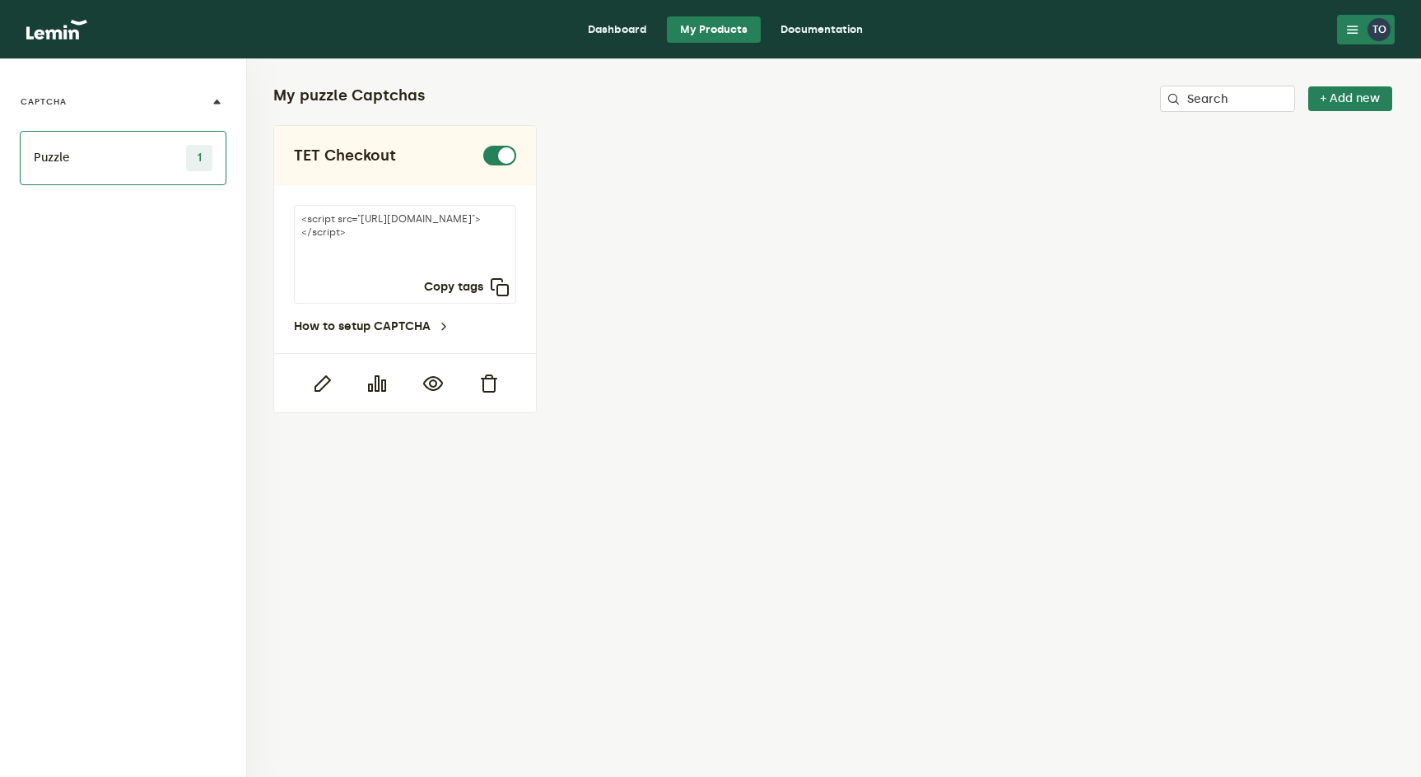
click at [822, 25] on link "Documentation" at bounding box center [821, 29] width 109 height 26
click at [1356, 30] on icon at bounding box center [1352, 29] width 13 height 13
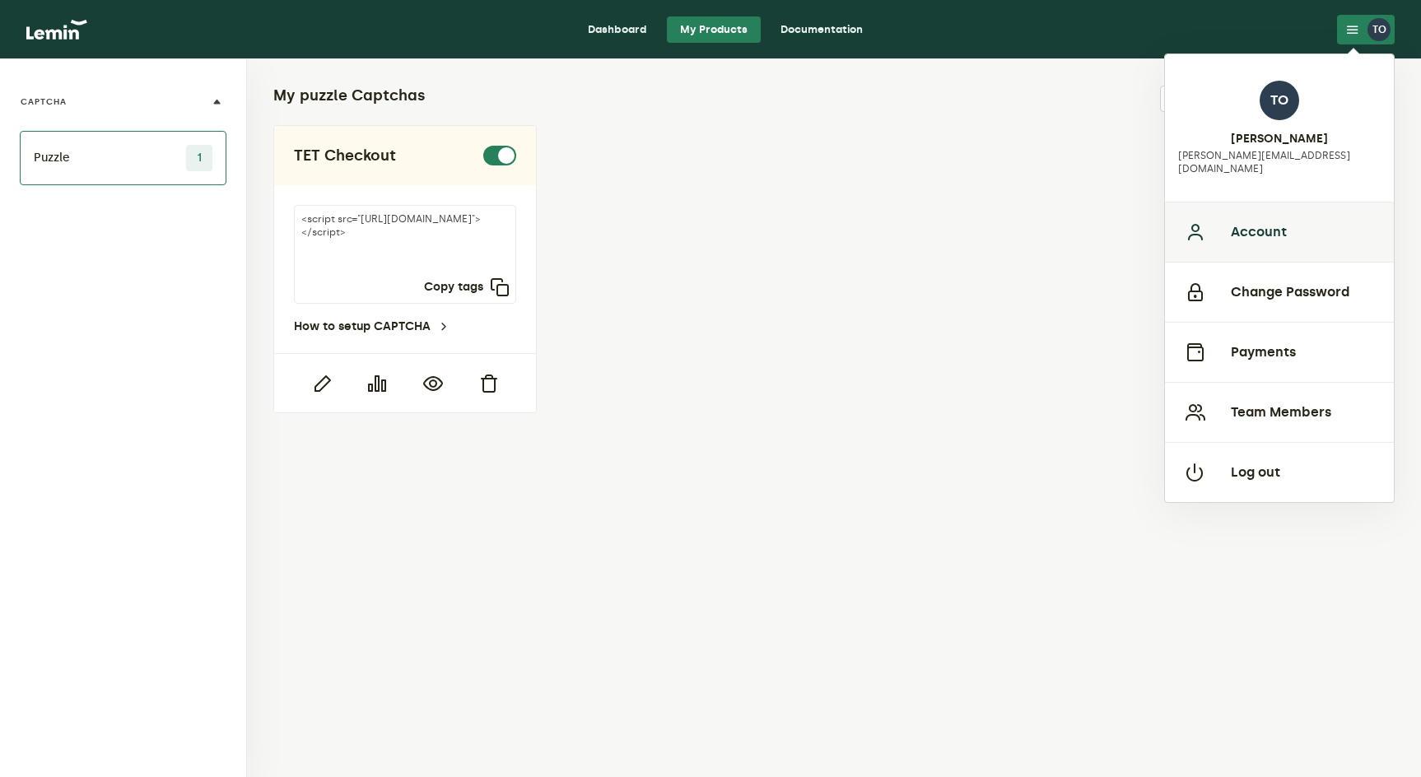
click at [1257, 210] on button "Account" at bounding box center [1279, 232] width 229 height 60
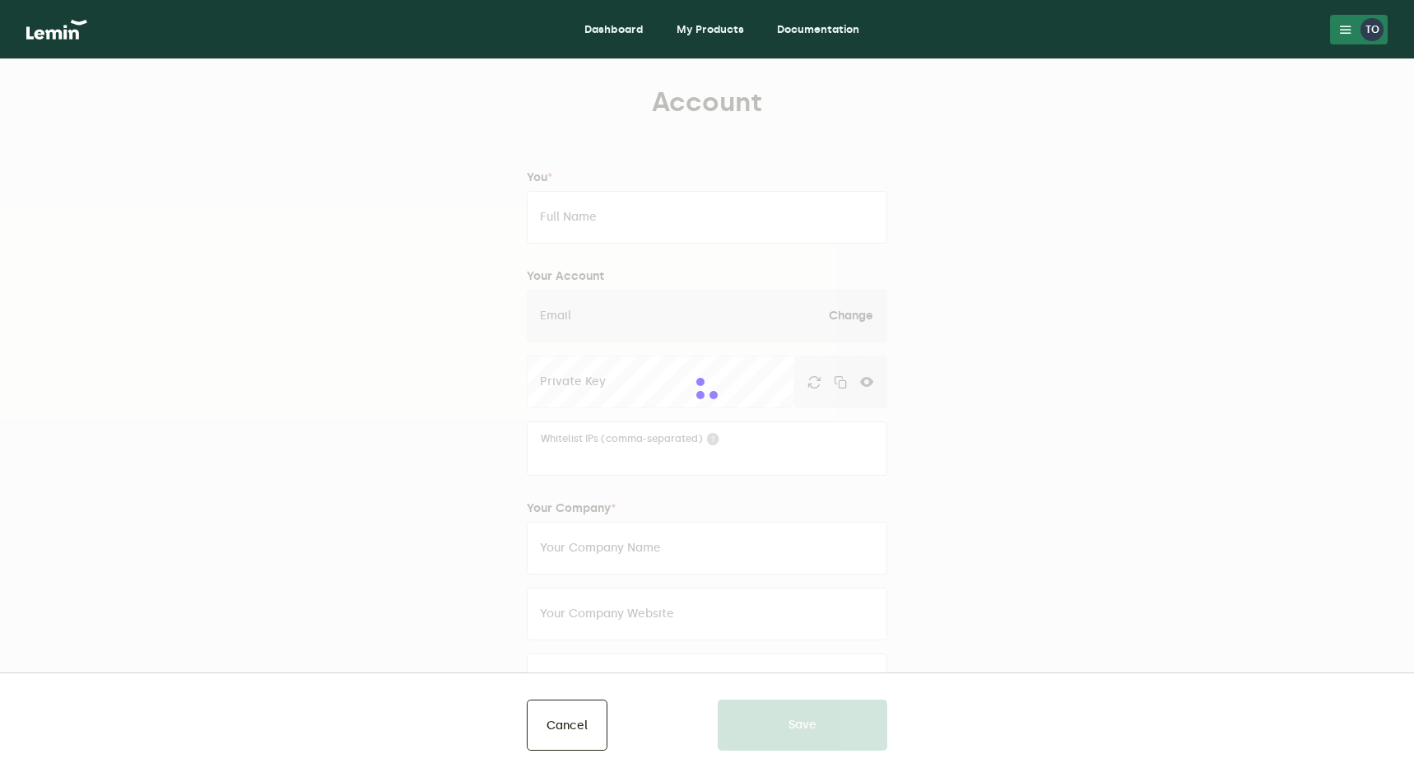
type input "Tim Obert"
type input "[PERSON_NAME][EMAIL_ADDRESS][DOMAIN_NAME]"
type input "The Epicurean Trader"
type input "theepicureantrader.com"
type input "7604702721"
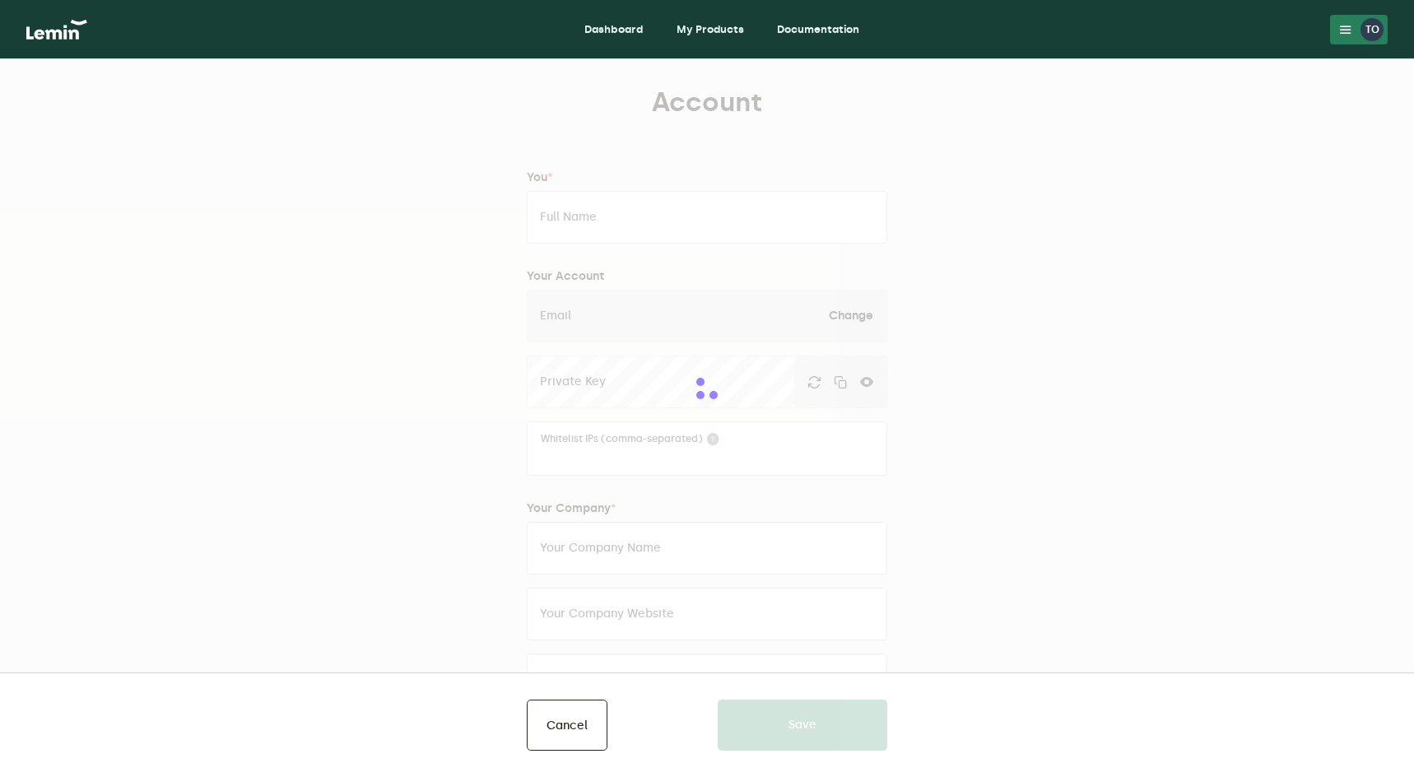
type input "3830 Hibiscus Circle"
type input "Carlsbad"
type input "California"
type input "92008"
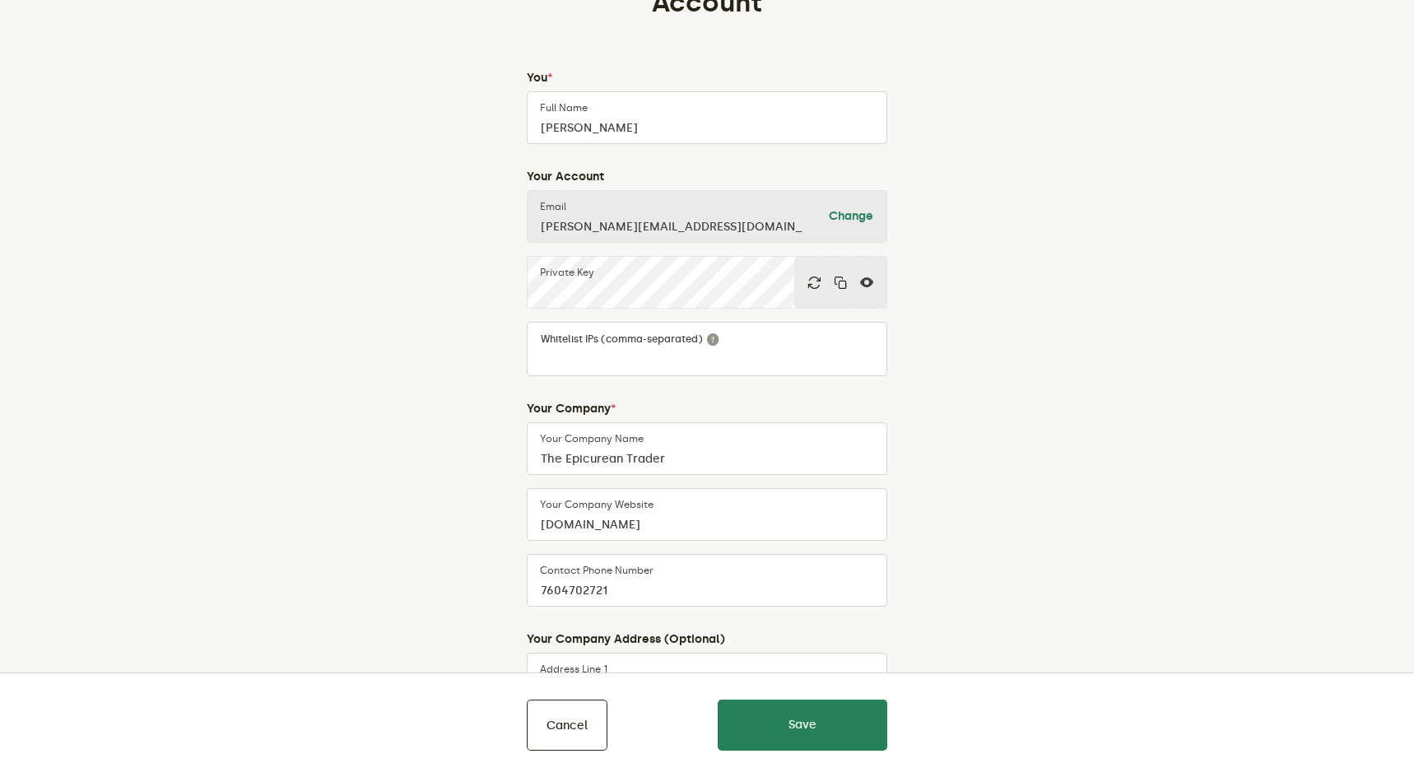
scroll to position [104, 0]
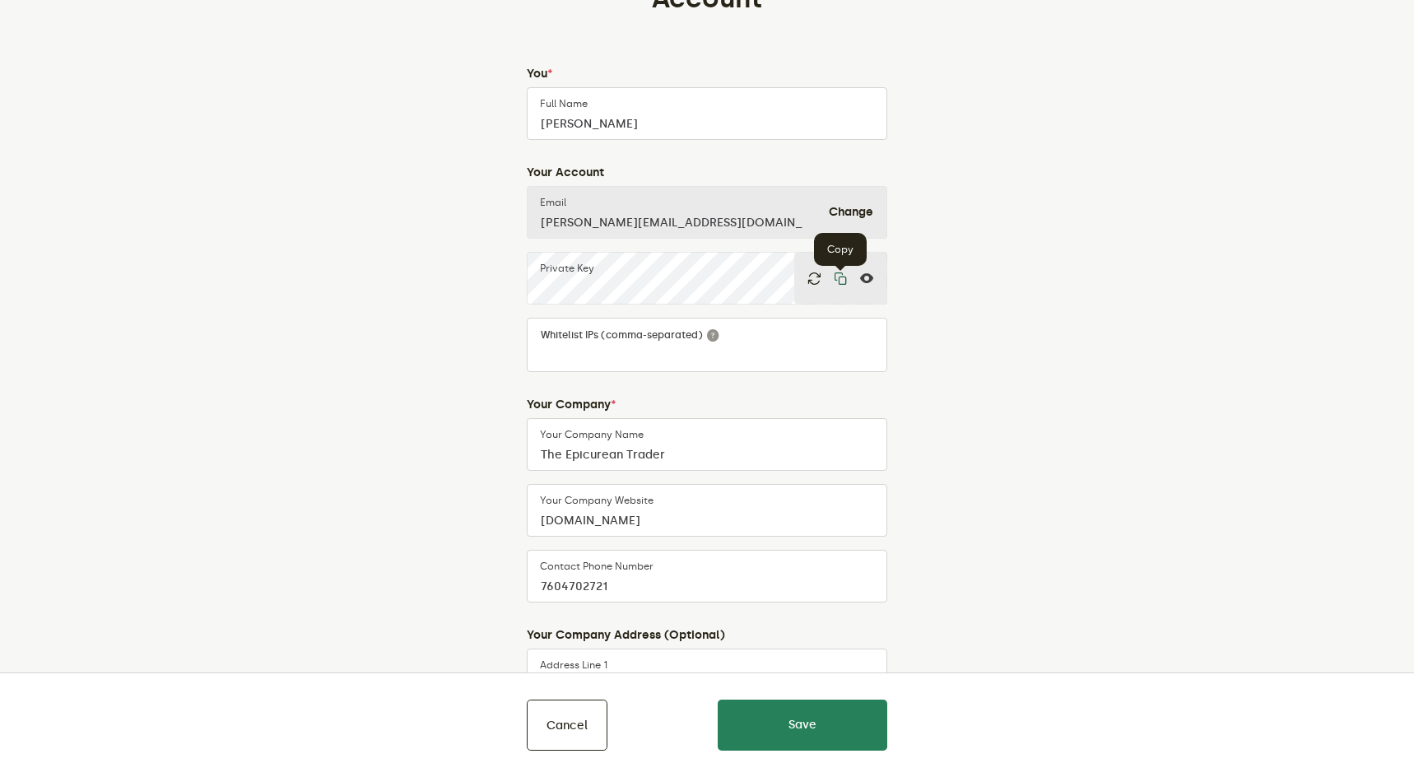
click at [841, 279] on icon "button" at bounding box center [840, 278] width 13 height 13
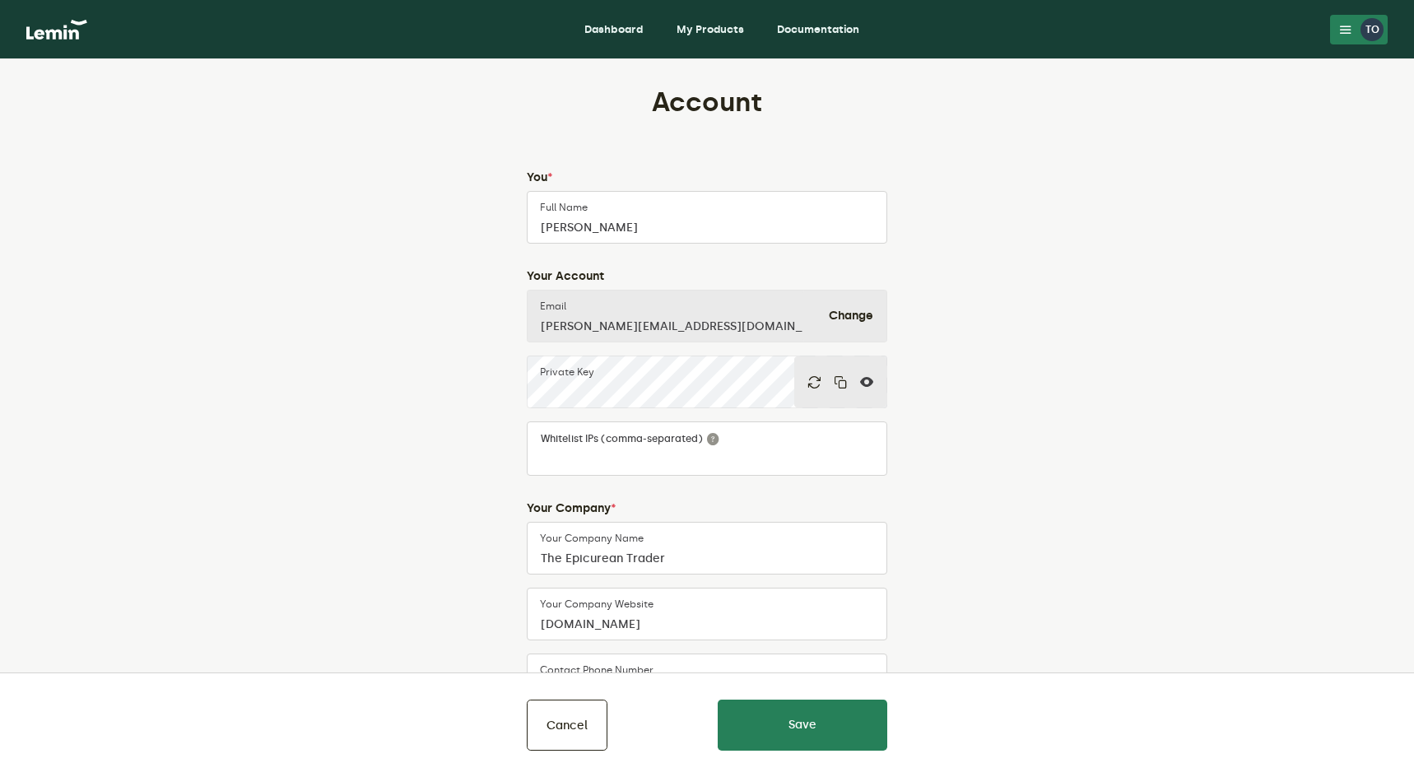
click at [716, 28] on link "My Products" at bounding box center [711, 29] width 94 height 26
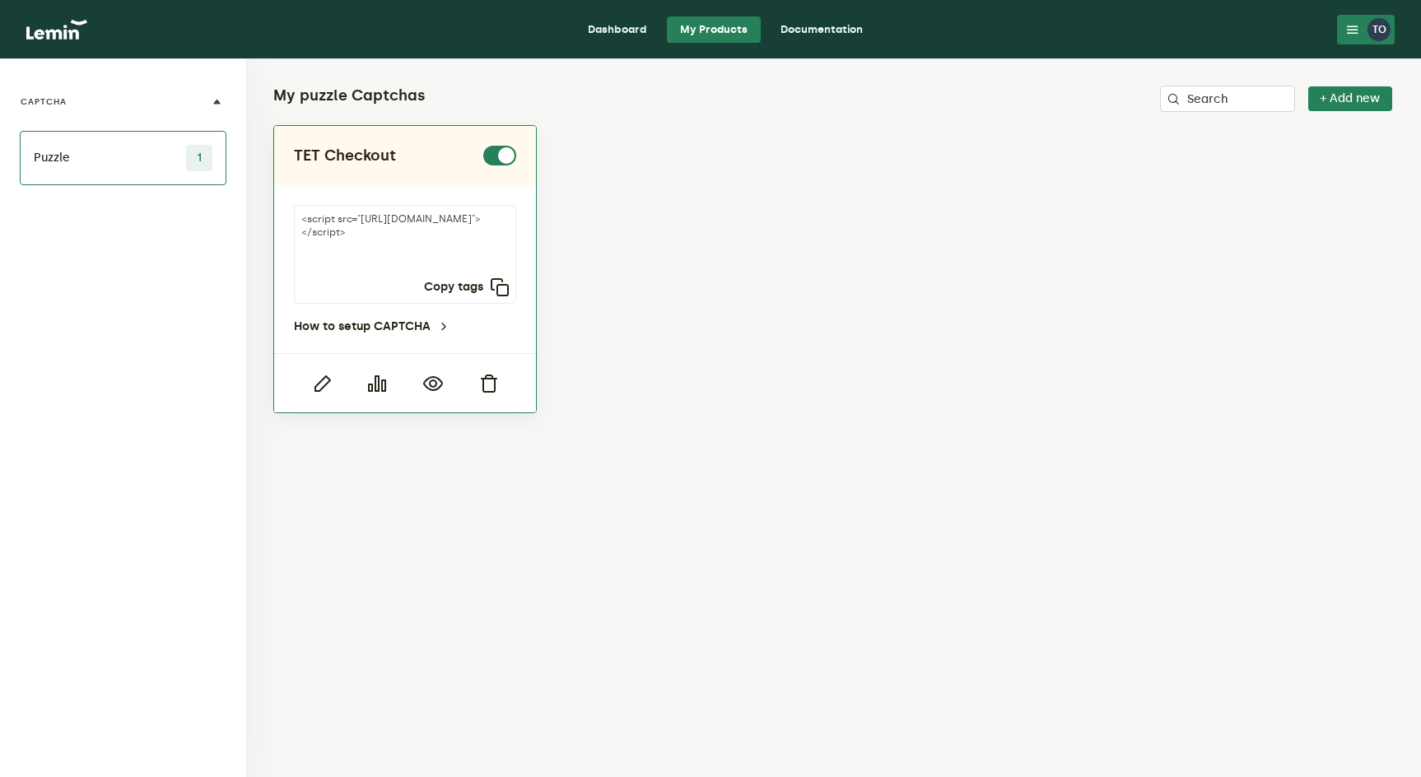
drag, startPoint x: 411, startPoint y: 242, endPoint x: 438, endPoint y: 249, distance: 28.0
click at [445, 254] on textarea "<script src="https://api.leminnow.com/captcha/v1/cropped/CROPPED_3966ae4_778034…" at bounding box center [405, 254] width 222 height 99
